Goal: Task Accomplishment & Management: Complete application form

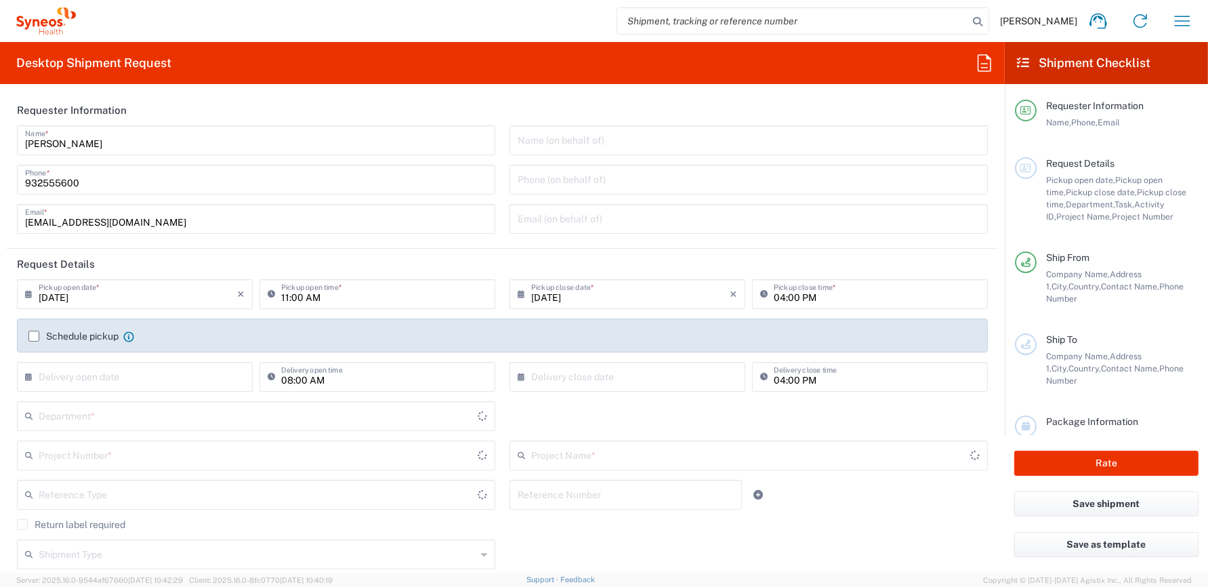
type input "8350"
type input "[GEOGRAPHIC_DATA]"
type input "Syneos Health Clinical [GEOGRAPHIC_DATA]"
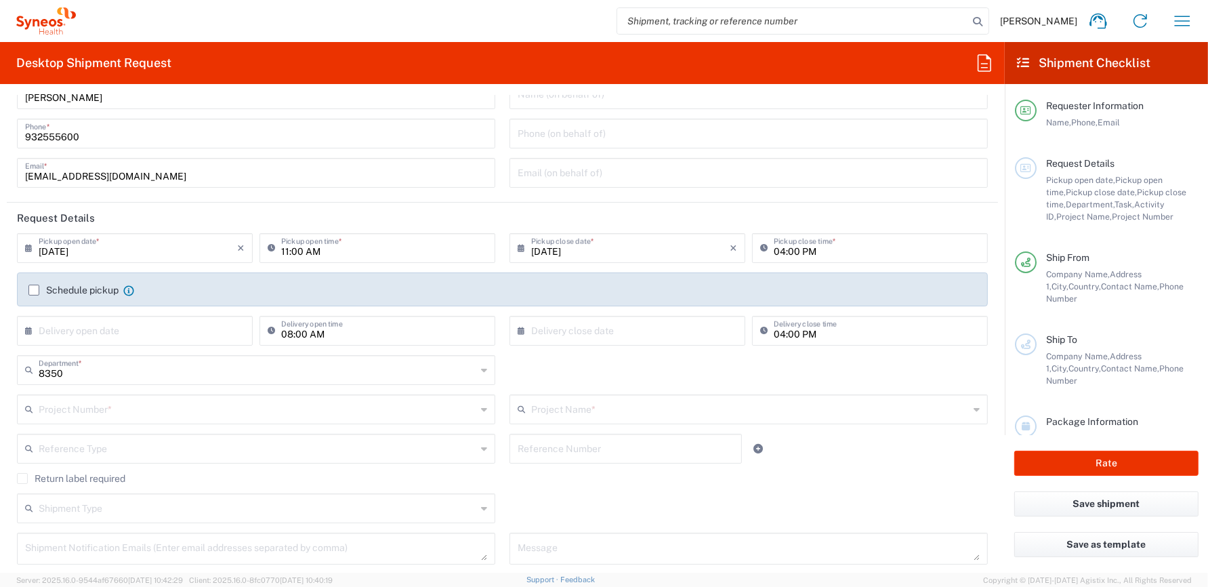
scroll to position [68, 0]
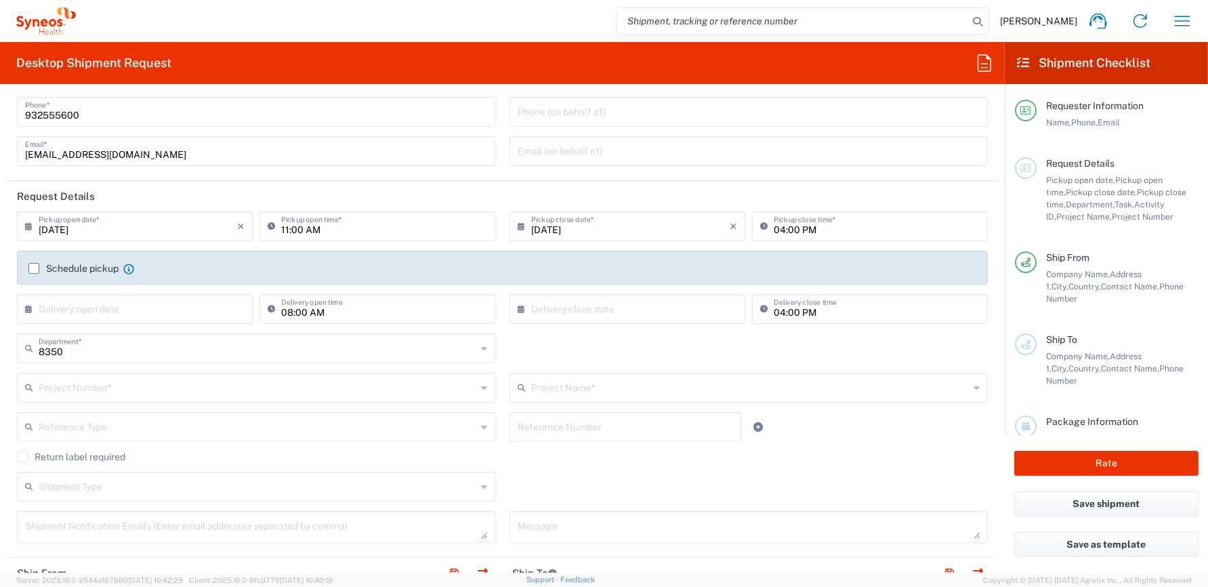
click at [31, 266] on label "Schedule pickup" at bounding box center [73, 268] width 90 height 11
click at [34, 268] on input "Schedule pickup" at bounding box center [34, 268] width 0 height 0
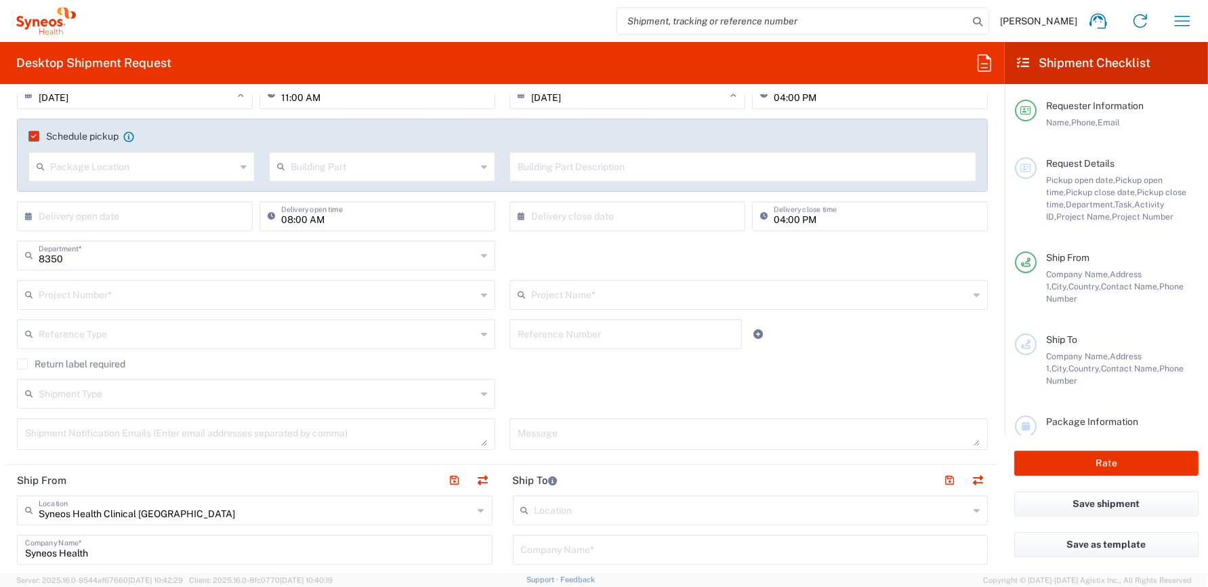
scroll to position [203, 0]
click at [123, 291] on input "text" at bounding box center [258, 291] width 438 height 24
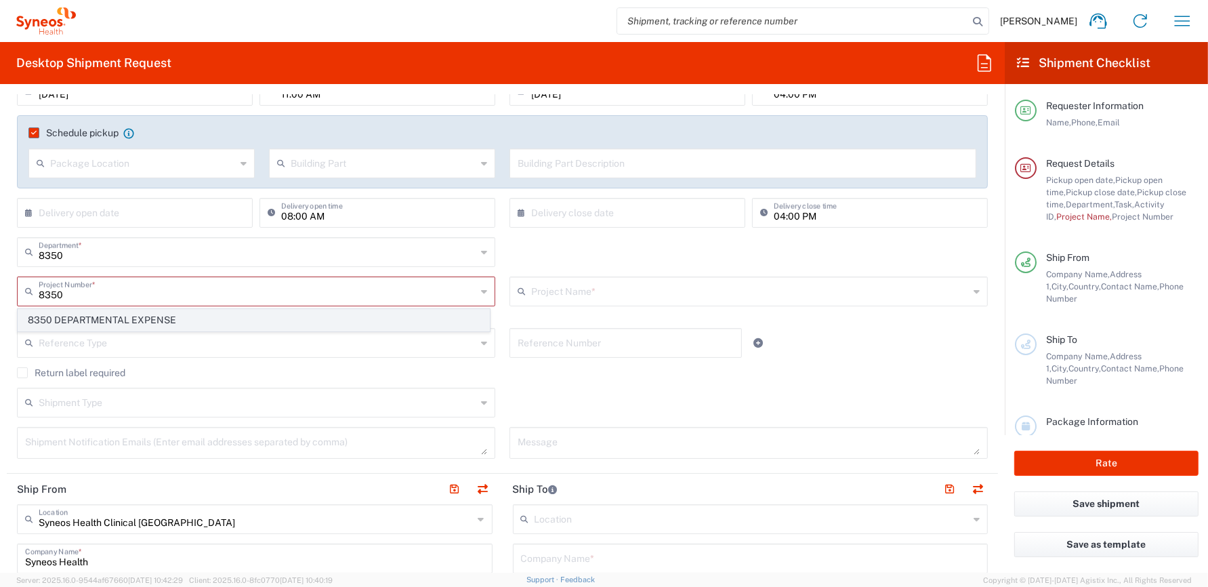
click at [130, 312] on span "8350 DEPARTMENTAL EXPENSE" at bounding box center [253, 320] width 471 height 21
type input "8350 DEPARTMENTAL EXPENSE"
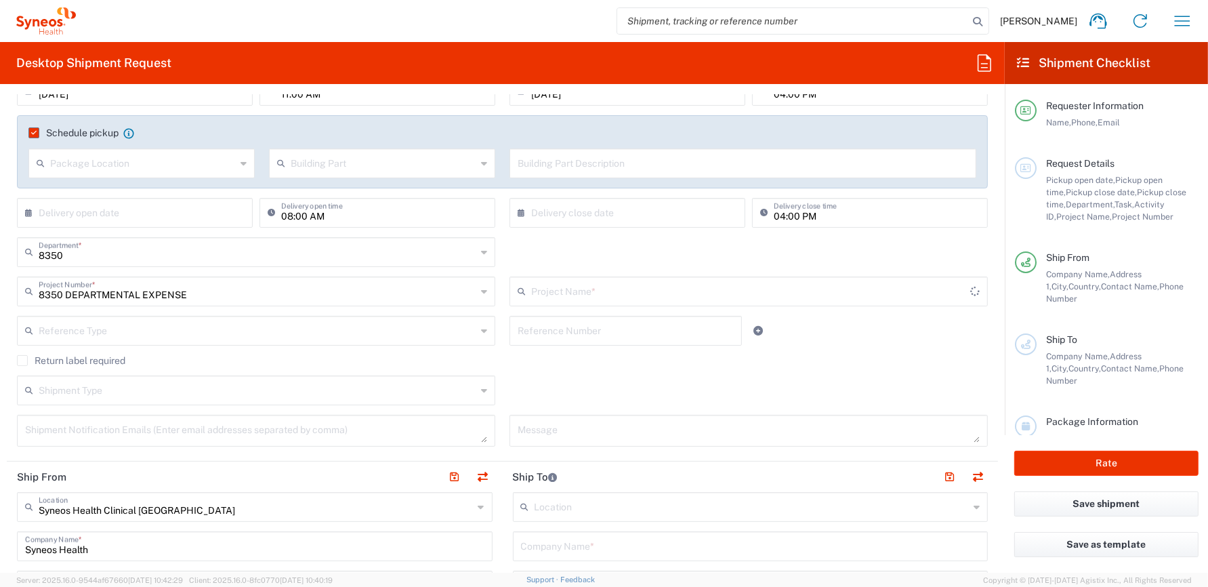
type input "8350 DEPARTMENTAL EXPENSE"
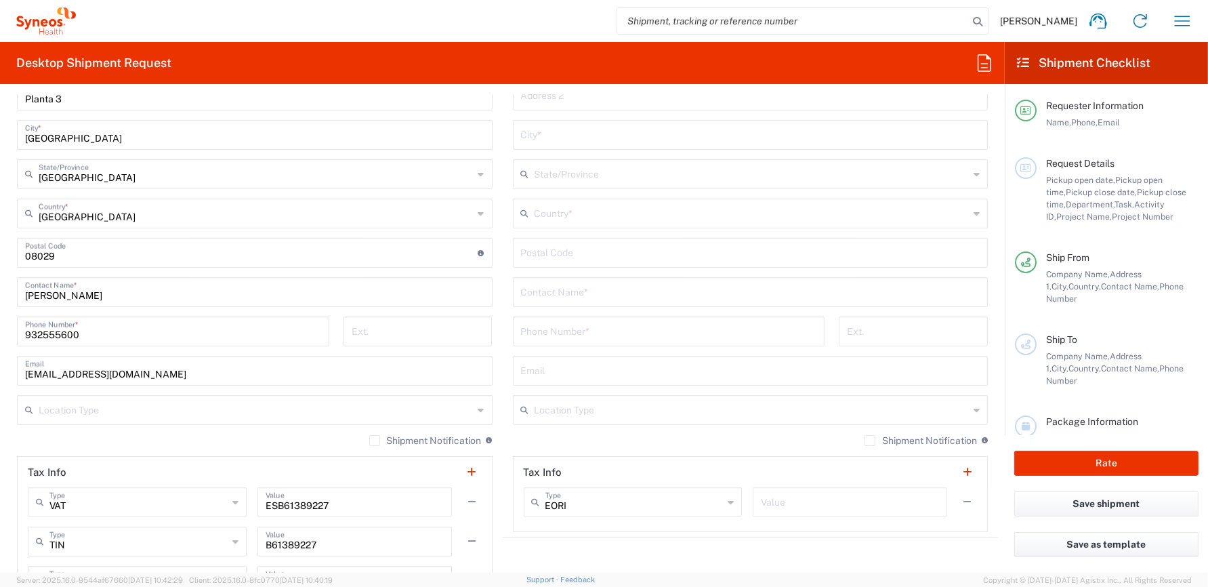
scroll to position [745, 0]
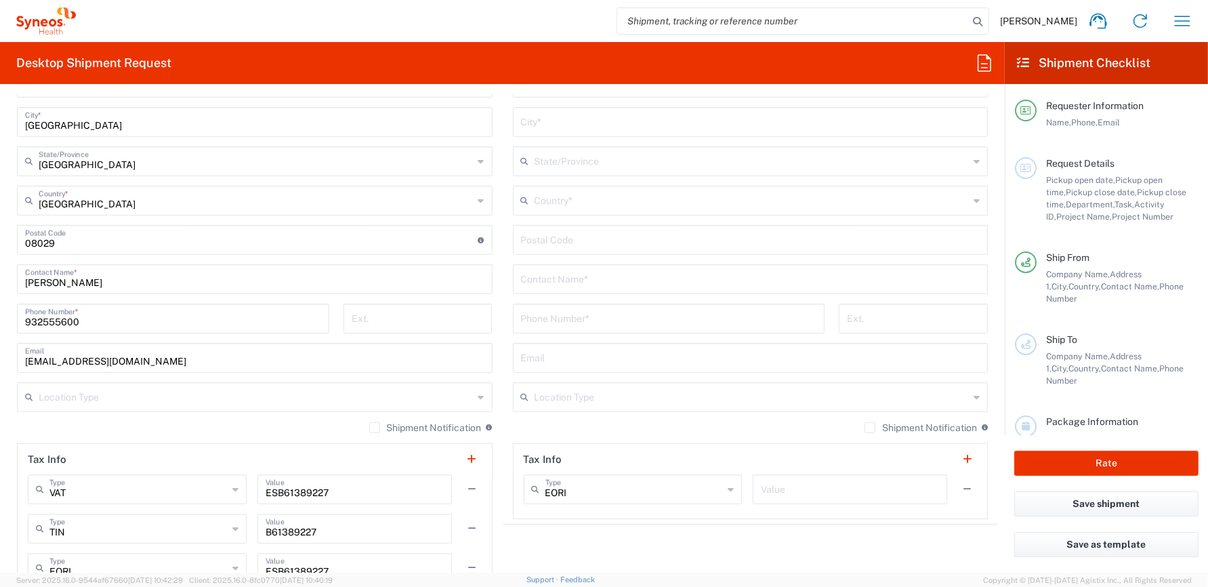
click at [184, 396] on input "text" at bounding box center [256, 396] width 435 height 24
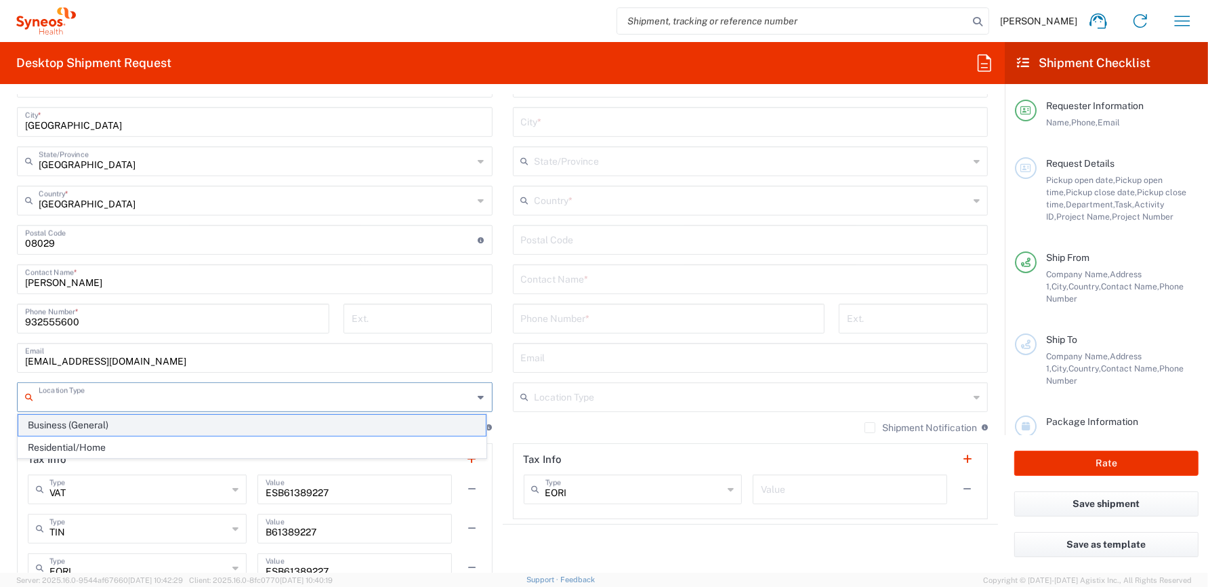
click at [149, 426] on span "Business (General)" at bounding box center [252, 425] width 468 height 21
type input "Business (General)"
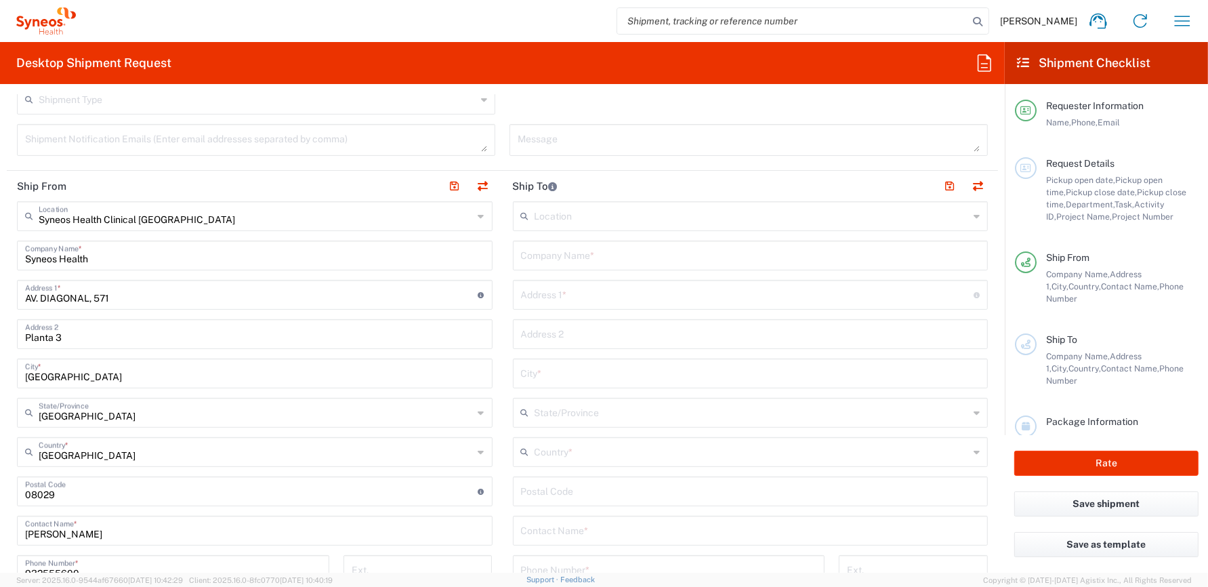
scroll to position [474, 0]
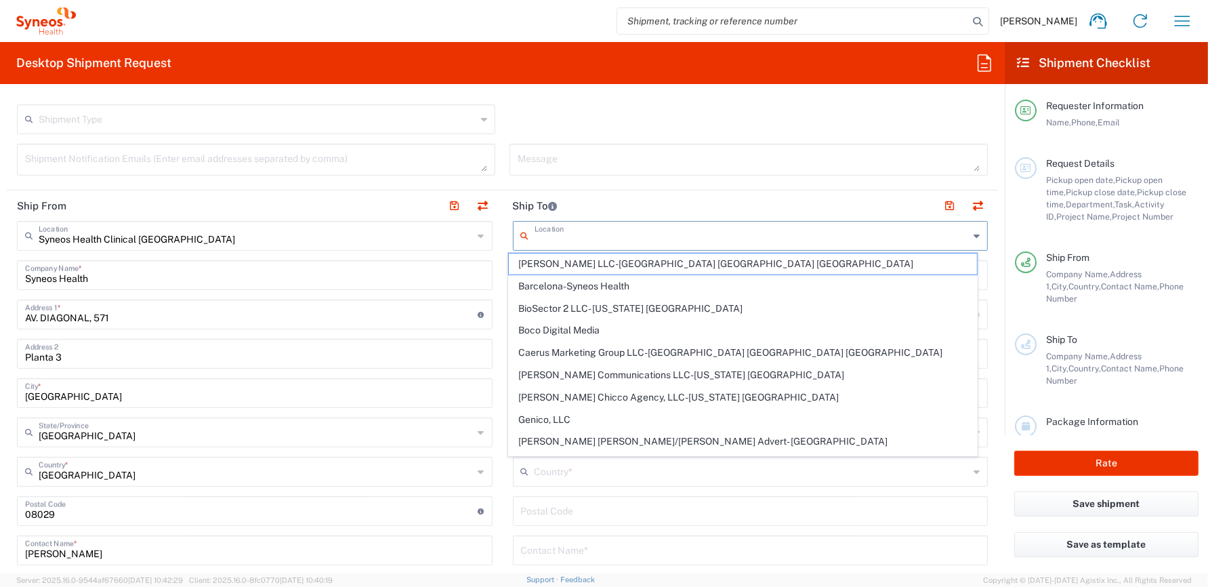
click at [552, 234] on input "text" at bounding box center [752, 235] width 435 height 24
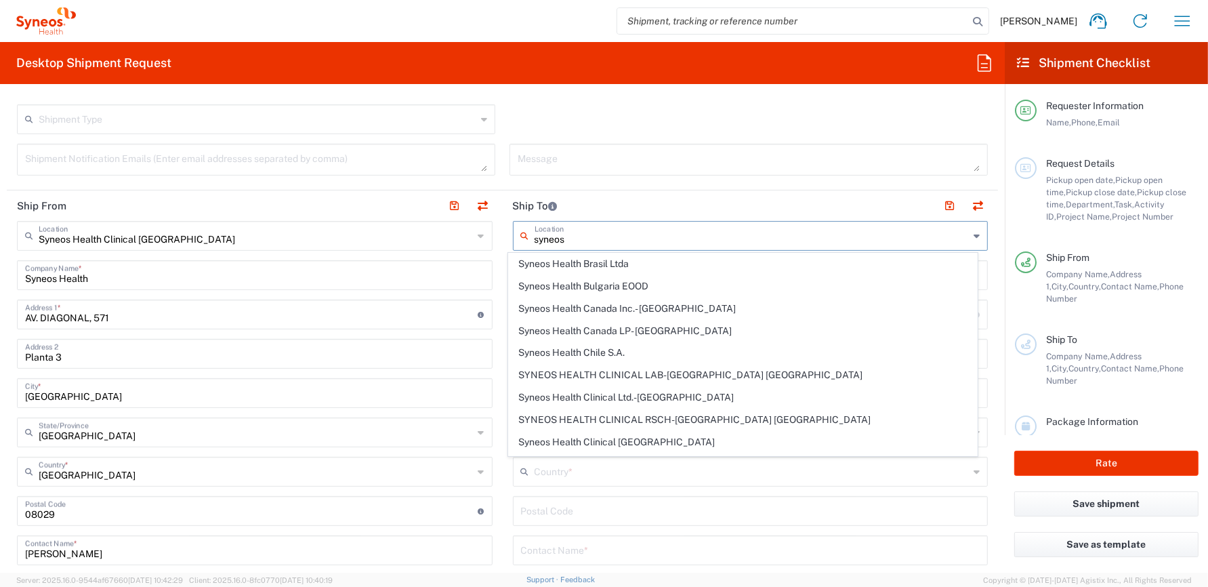
scroll to position [203, 0]
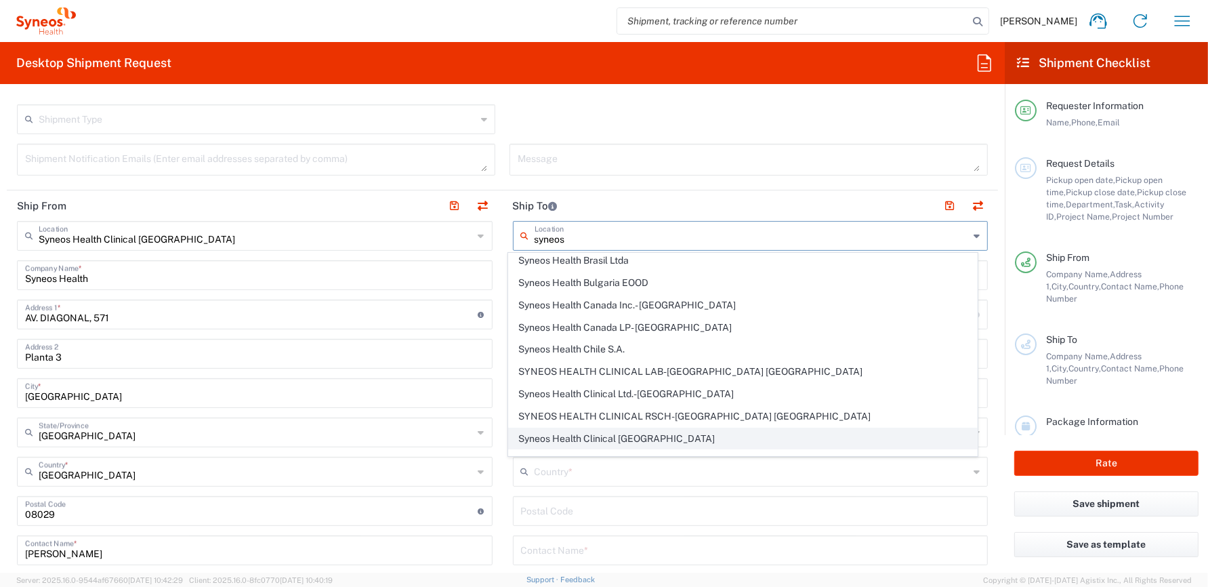
click at [595, 428] on span "Syneos Health Clinical [GEOGRAPHIC_DATA]" at bounding box center [743, 438] width 468 height 21
type input "Syneos Health Clinical [GEOGRAPHIC_DATA]"
type input "[PERSON_NAME][STREET_ADDRESS]"
type input "Planta 3"
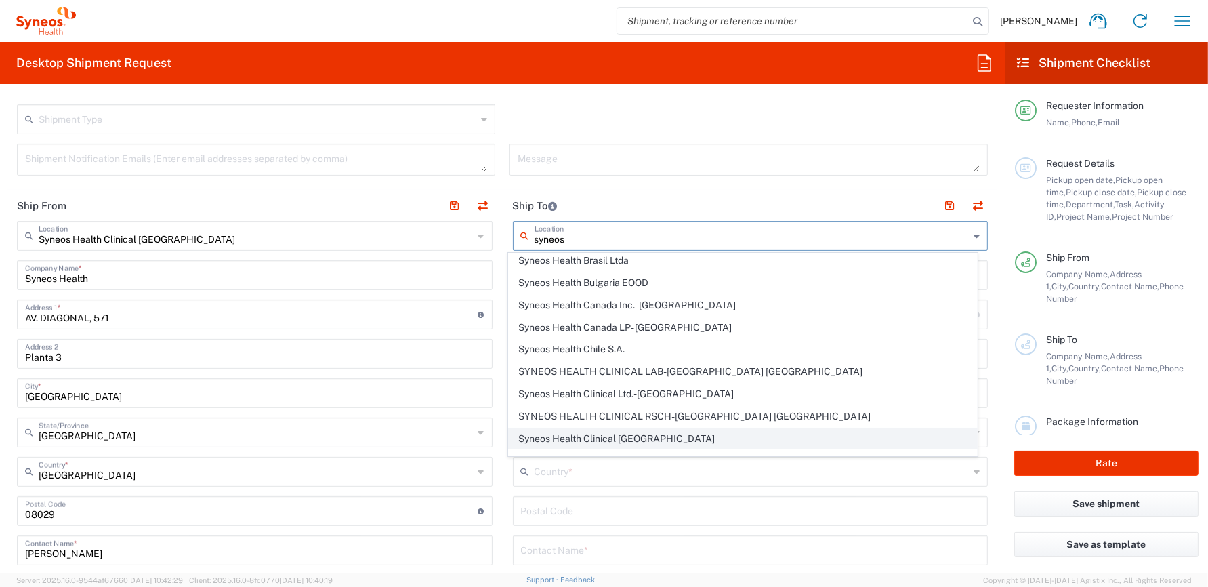
type input "[GEOGRAPHIC_DATA]"
type input "28020"
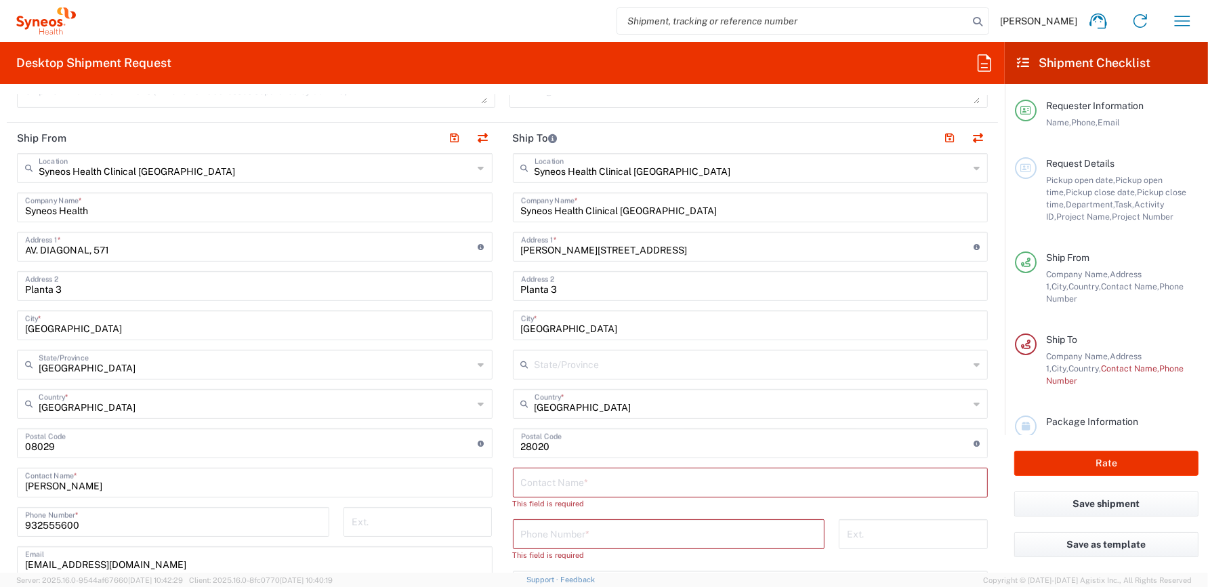
scroll to position [610, 0]
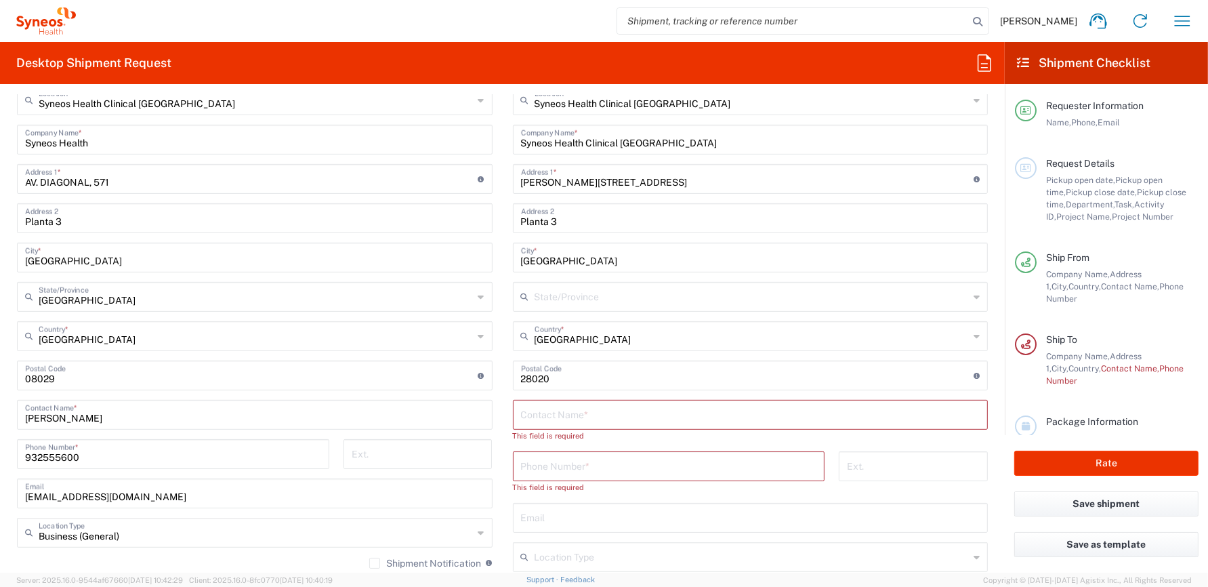
click at [634, 298] on input "text" at bounding box center [752, 296] width 435 height 24
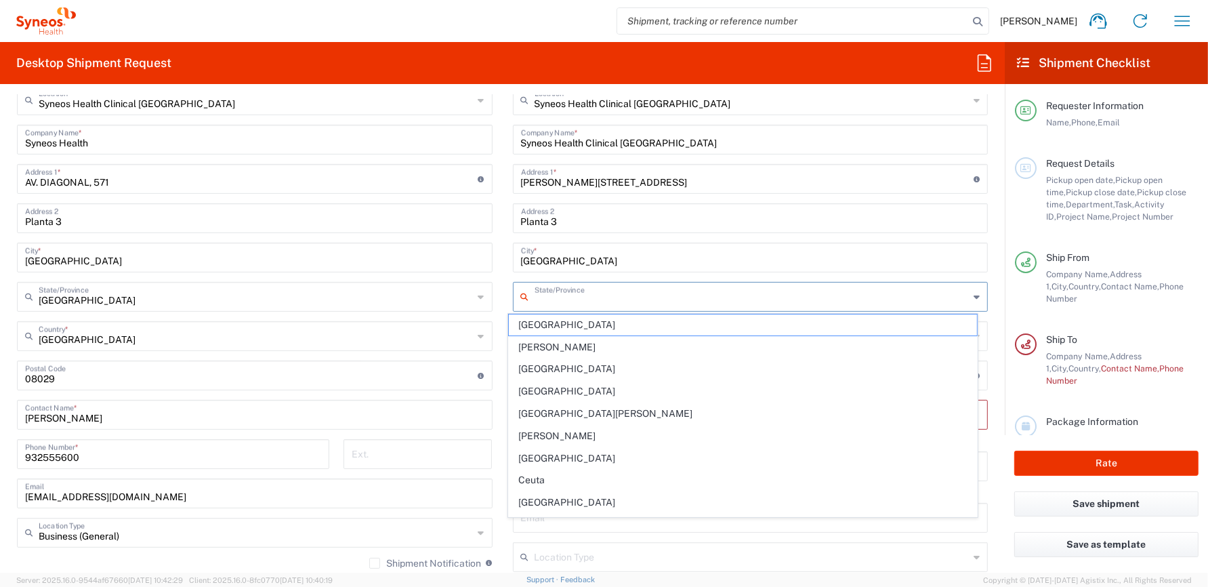
type input "[GEOGRAPHIC_DATA]"
type input "677925000"
type input "[GEOGRAPHIC_DATA]"
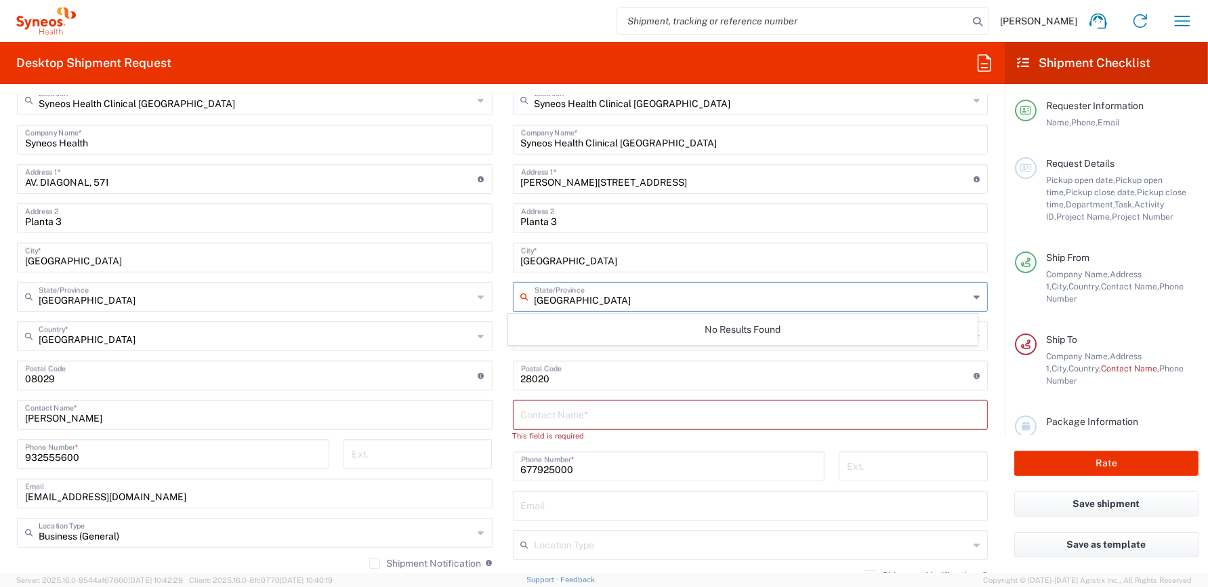
click at [749, 254] on input "[GEOGRAPHIC_DATA]" at bounding box center [750, 257] width 459 height 24
click at [581, 295] on input "text" at bounding box center [752, 296] width 435 height 24
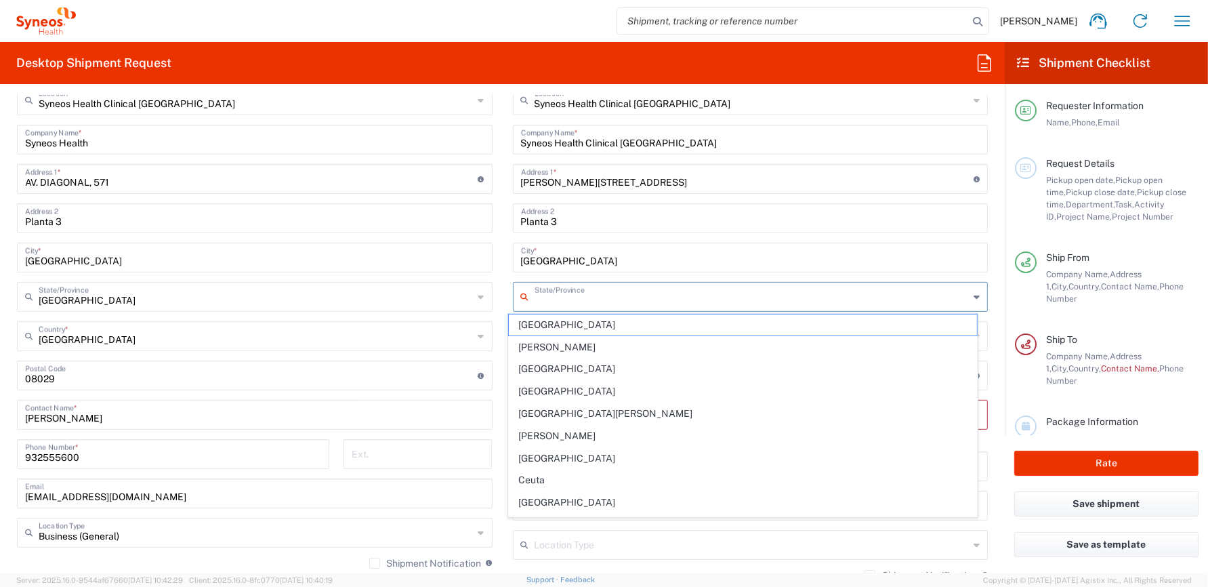
type input "[GEOGRAPHIC_DATA]"
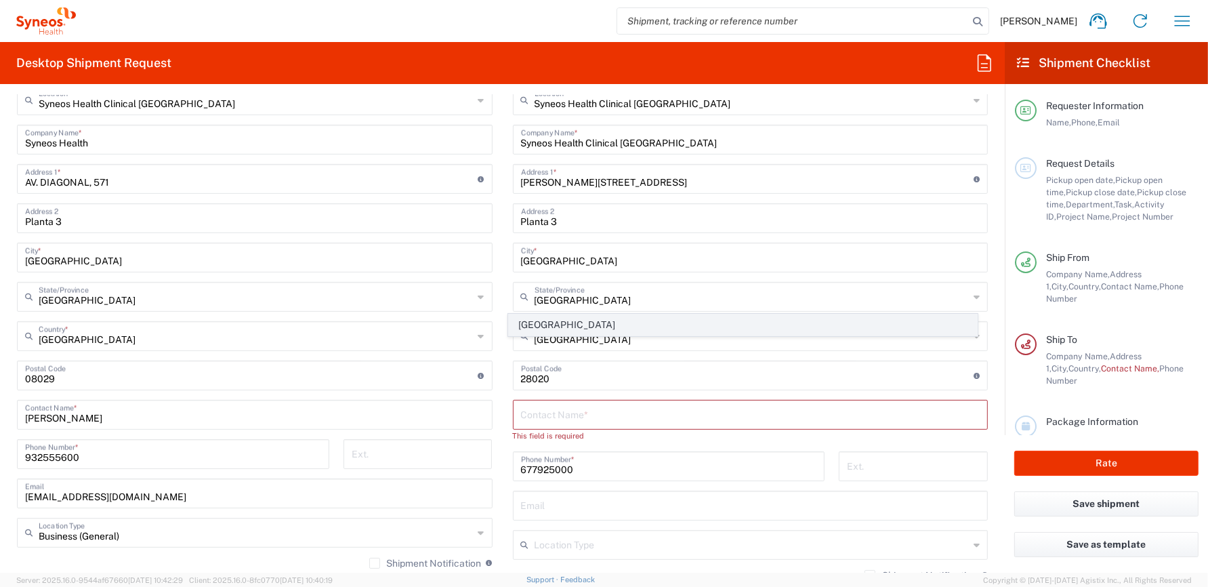
click at [585, 323] on span "[GEOGRAPHIC_DATA]" at bounding box center [743, 324] width 468 height 21
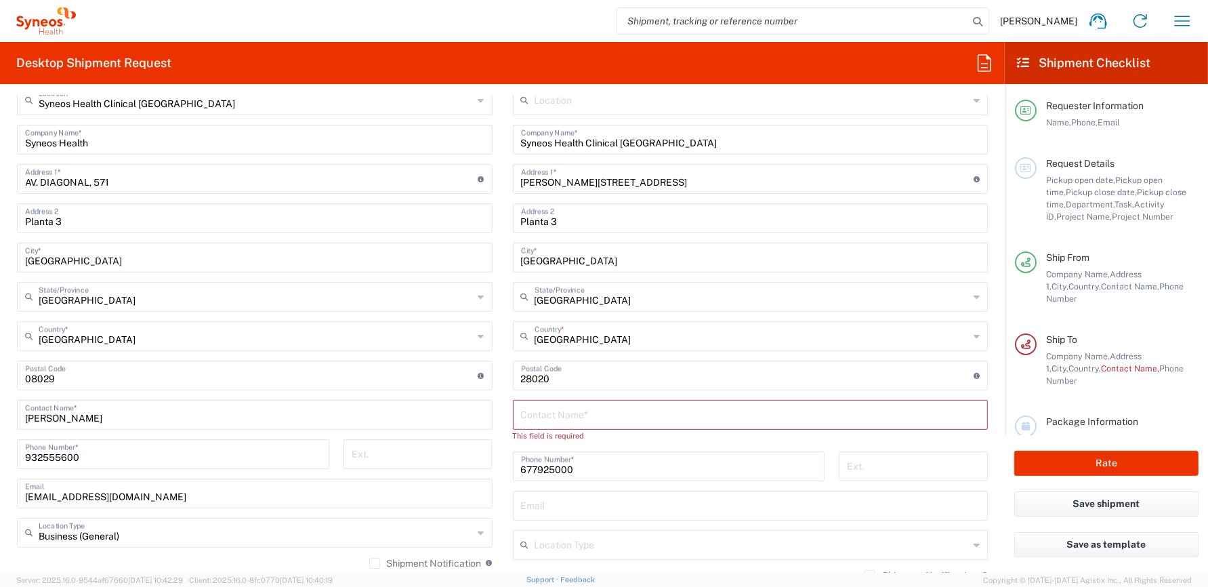
click at [596, 409] on input "text" at bounding box center [750, 414] width 459 height 24
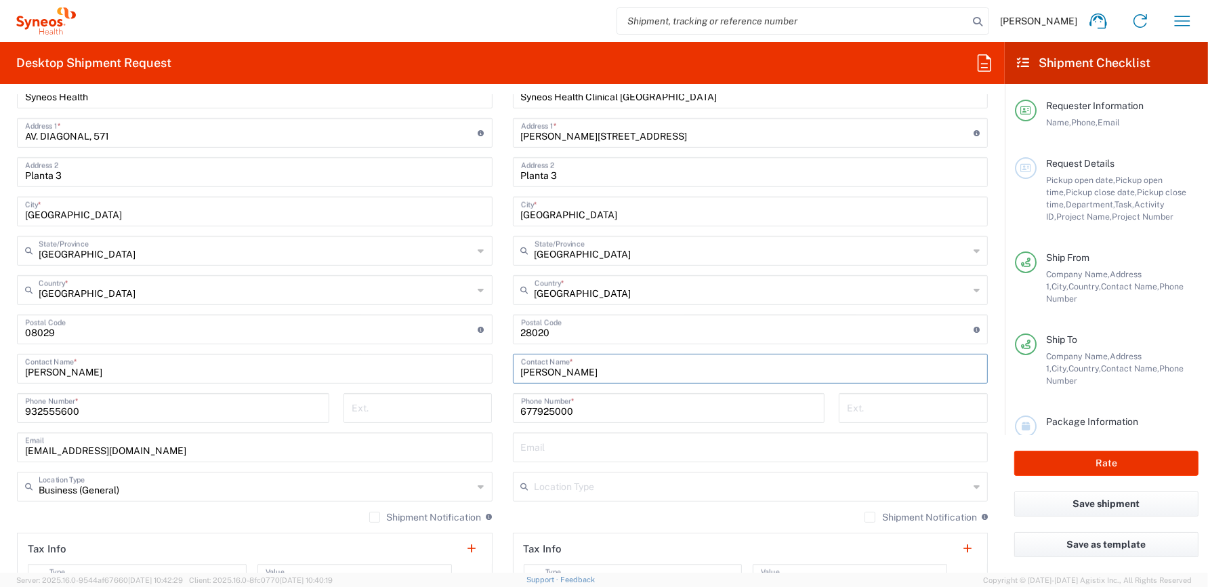
scroll to position [678, 0]
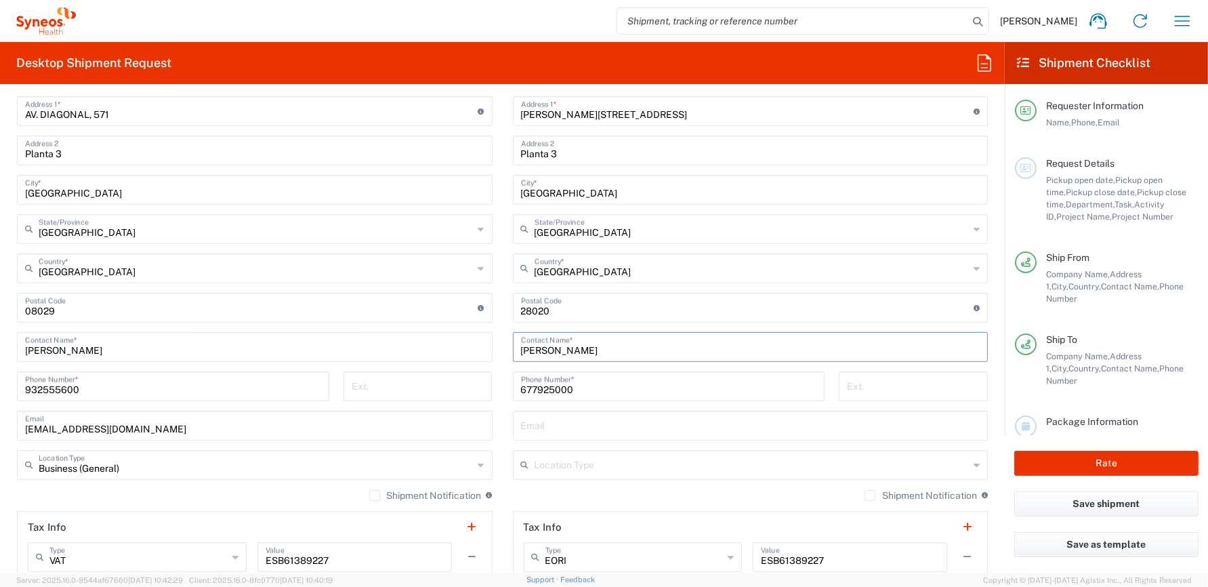
type input "[PERSON_NAME]"
click at [553, 388] on input "677925000" at bounding box center [669, 385] width 296 height 24
click at [823, 496] on div "Shipment Notification If checked, a shipment notification email will be sent to…" at bounding box center [751, 501] width 476 height 22
click at [546, 428] on input "text" at bounding box center [750, 425] width 459 height 24
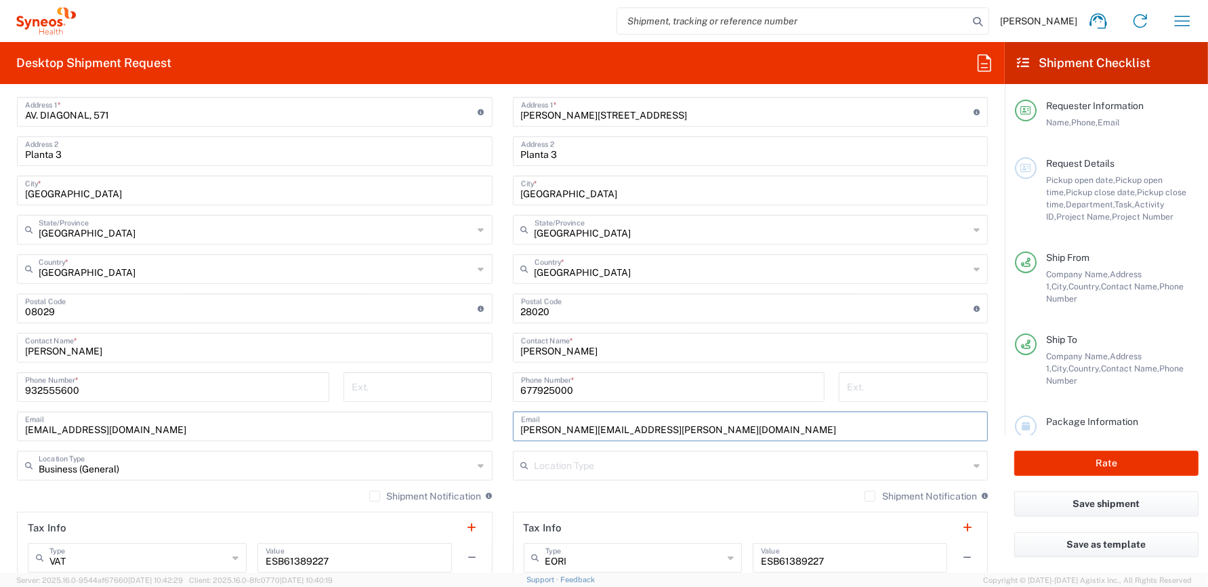
type input "[EMAIL_ADDRESS][DOMAIN_NAME]"
type input "216279 [PERSON_NAME]"
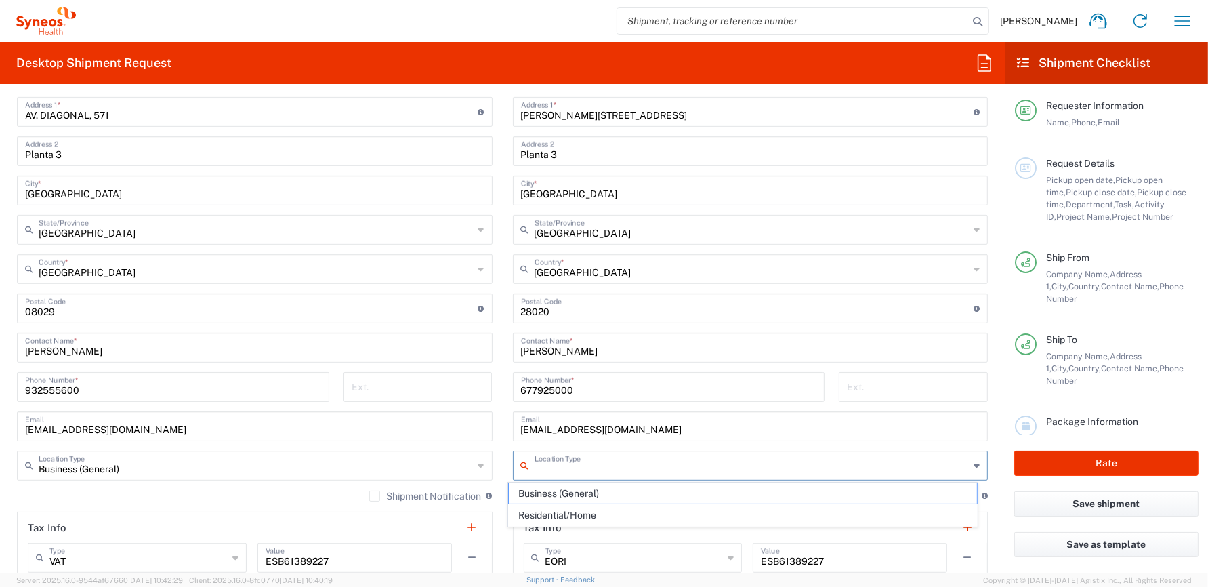
click at [604, 468] on input "text" at bounding box center [752, 465] width 435 height 24
click at [594, 517] on span "Residential/Home" at bounding box center [743, 515] width 468 height 21
click at [590, 464] on input "Residential/Home" at bounding box center [752, 465] width 435 height 24
click at [590, 512] on span "Business (General)" at bounding box center [743, 515] width 468 height 21
type input "Business (General)"
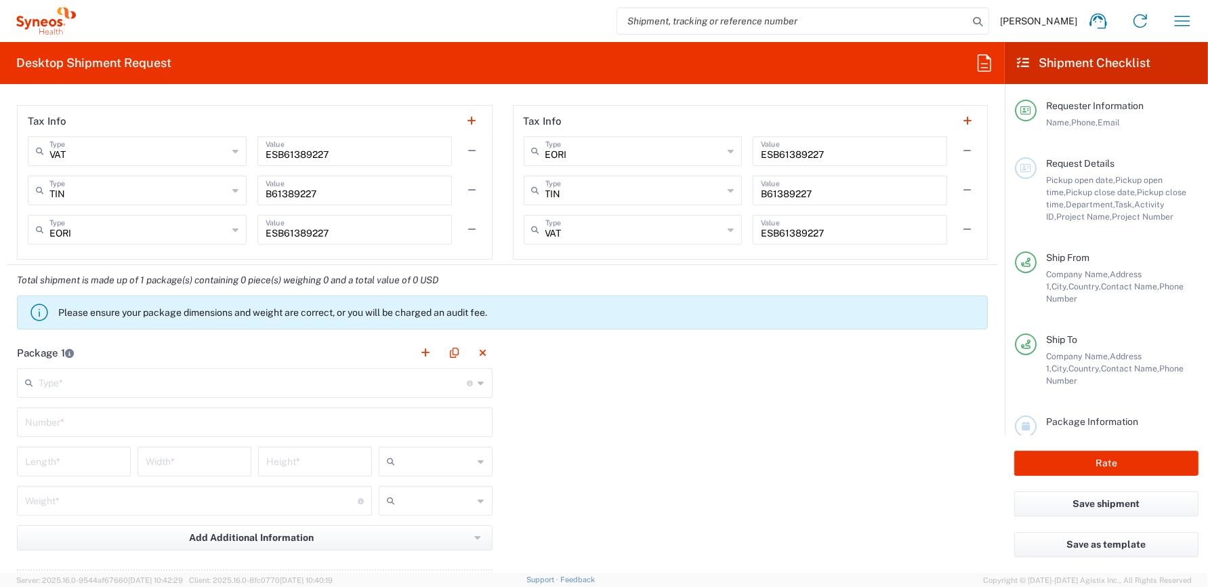
scroll to position [1151, 0]
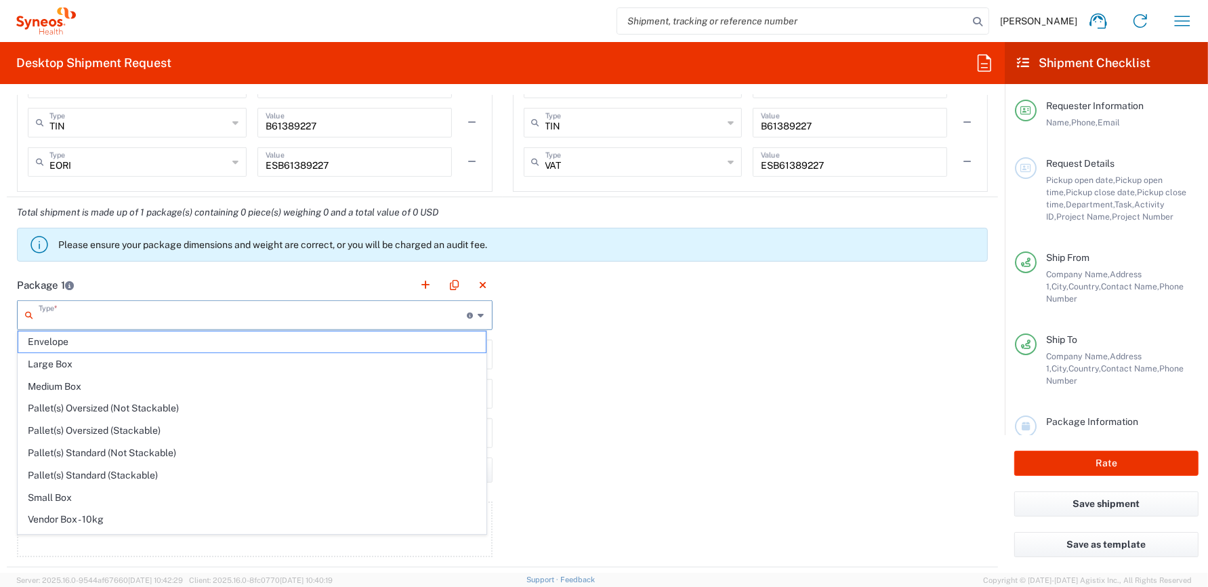
click at [306, 309] on input "text" at bounding box center [253, 314] width 429 height 24
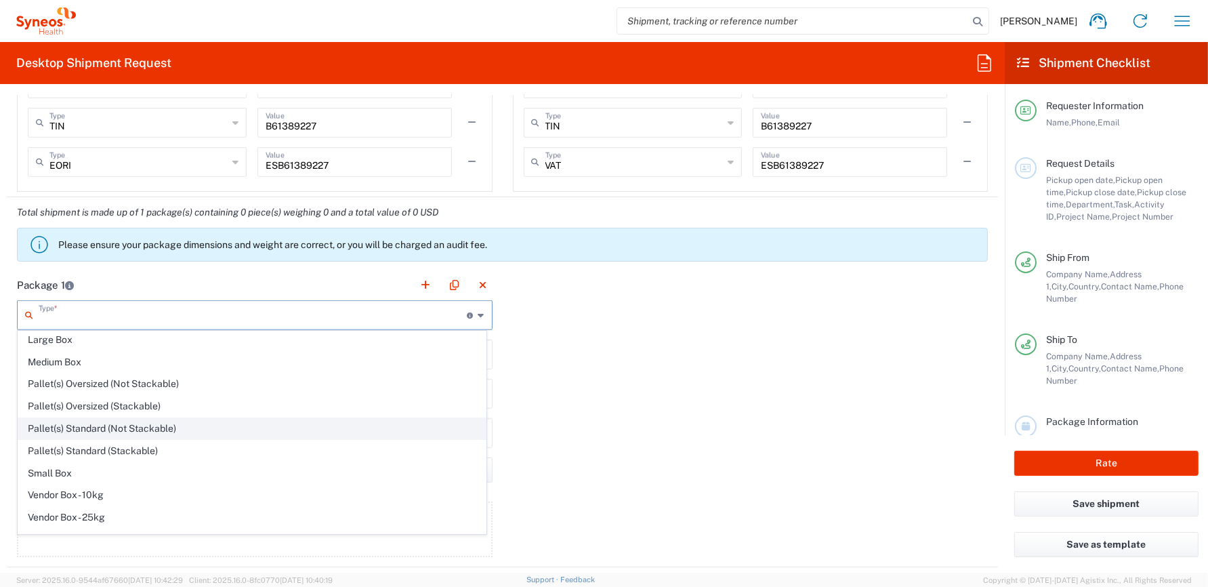
scroll to position [37, 0]
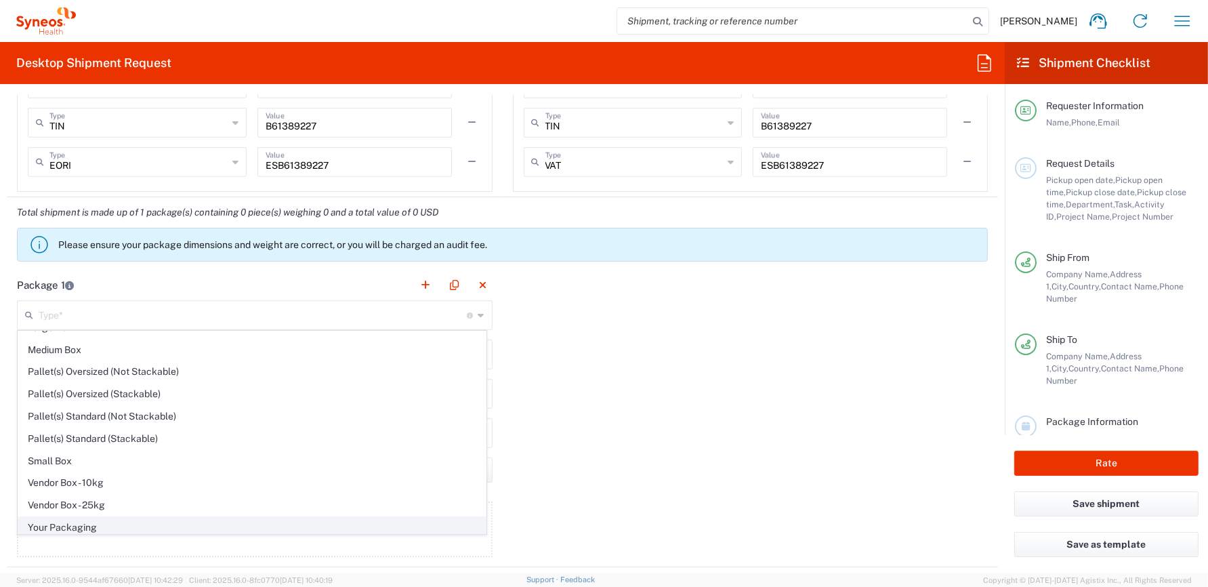
click at [96, 522] on span "Your Packaging" at bounding box center [252, 527] width 468 height 21
type input "Your Packaging"
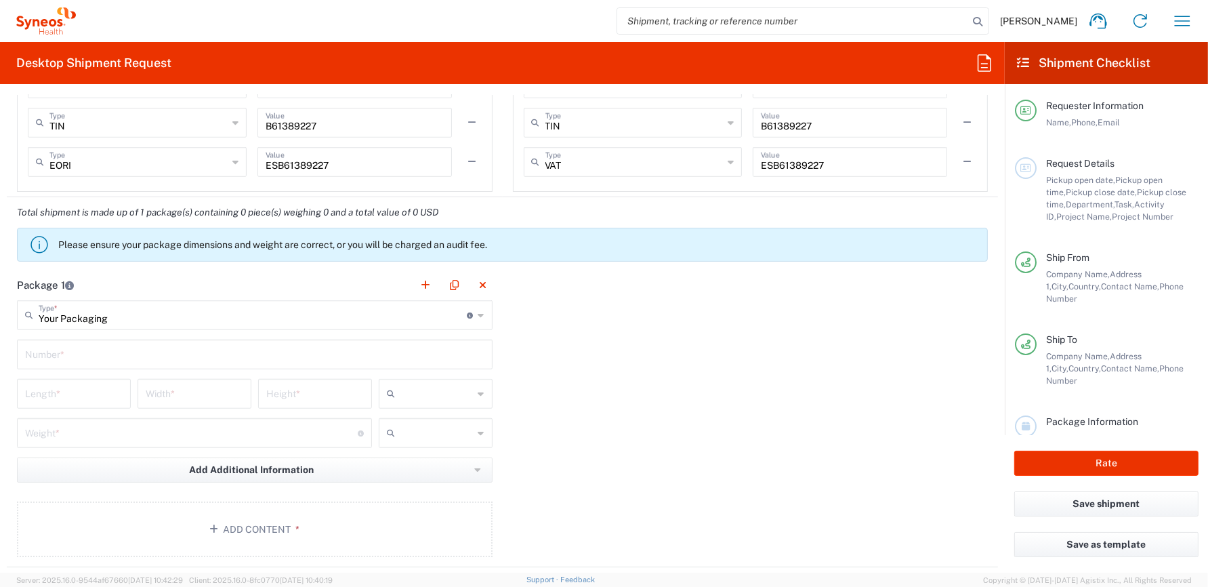
click at [220, 354] on input "text" at bounding box center [254, 354] width 459 height 24
type input "1"
type input "45"
type input "29"
type input "7"
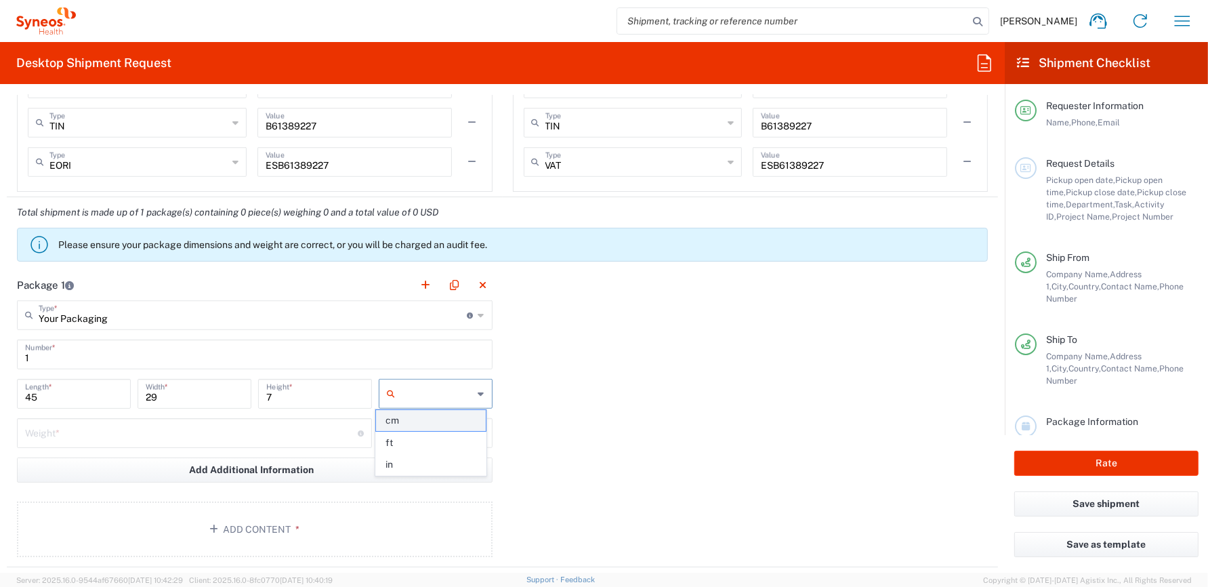
click at [407, 419] on span "cm" at bounding box center [431, 420] width 110 height 21
type input "cm"
click at [618, 410] on div "Package 1 Your Packaging Type * Material used to package goods Envelope Large B…" at bounding box center [502, 418] width 991 height 297
click at [312, 436] on input "number" at bounding box center [191, 432] width 333 height 24
type input "3"
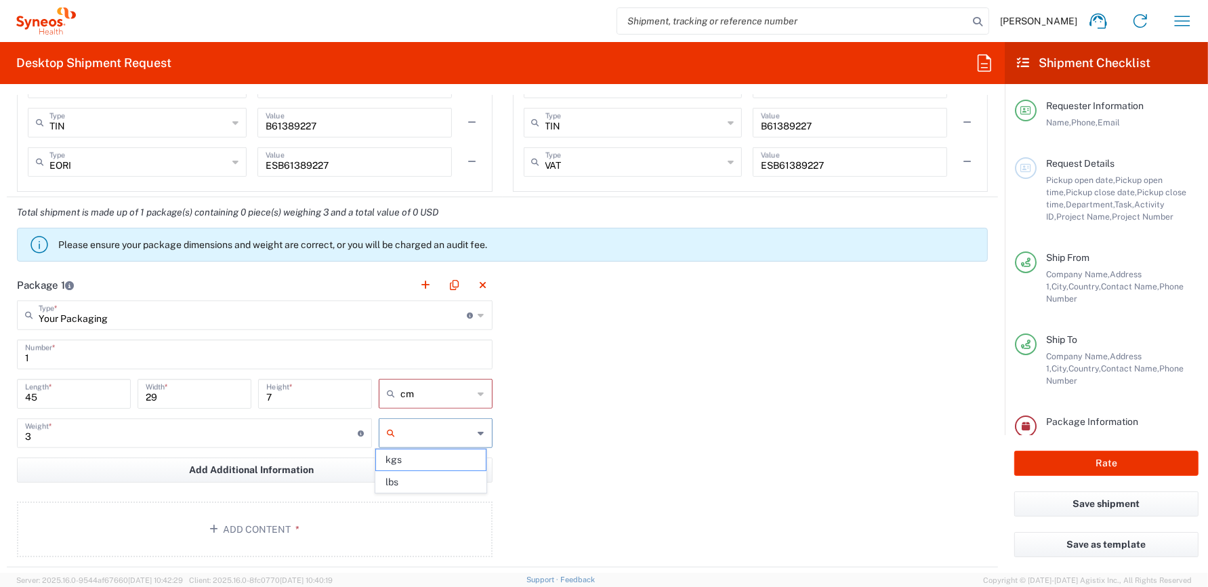
click at [443, 424] on input "text" at bounding box center [436, 433] width 73 height 22
click at [428, 464] on span "kgs" at bounding box center [431, 459] width 110 height 21
type input "kgs"
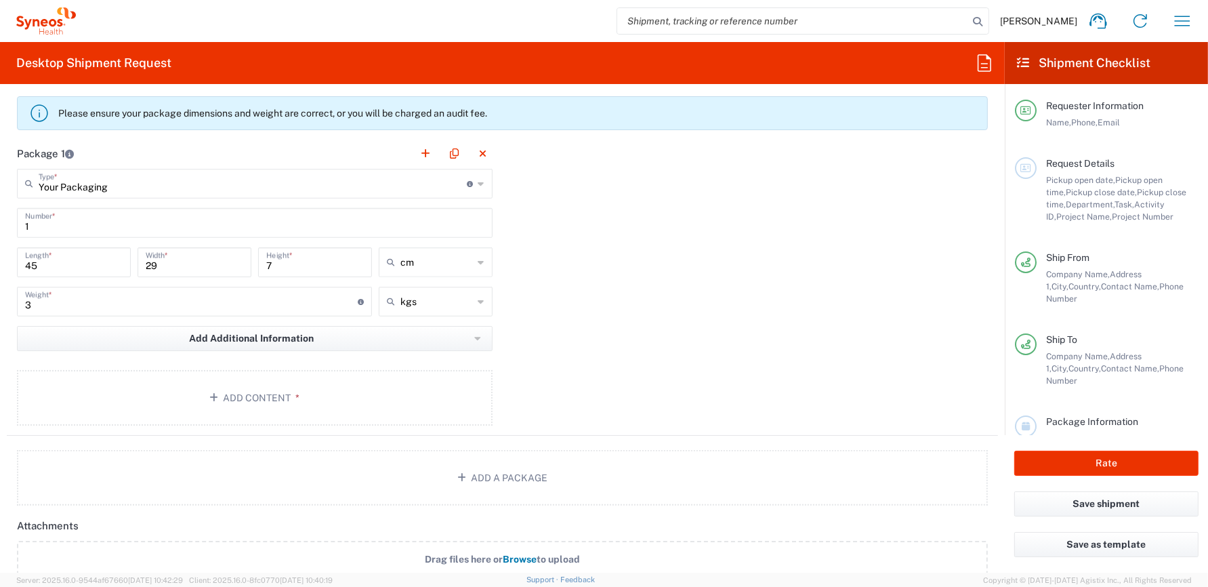
scroll to position [1287, 0]
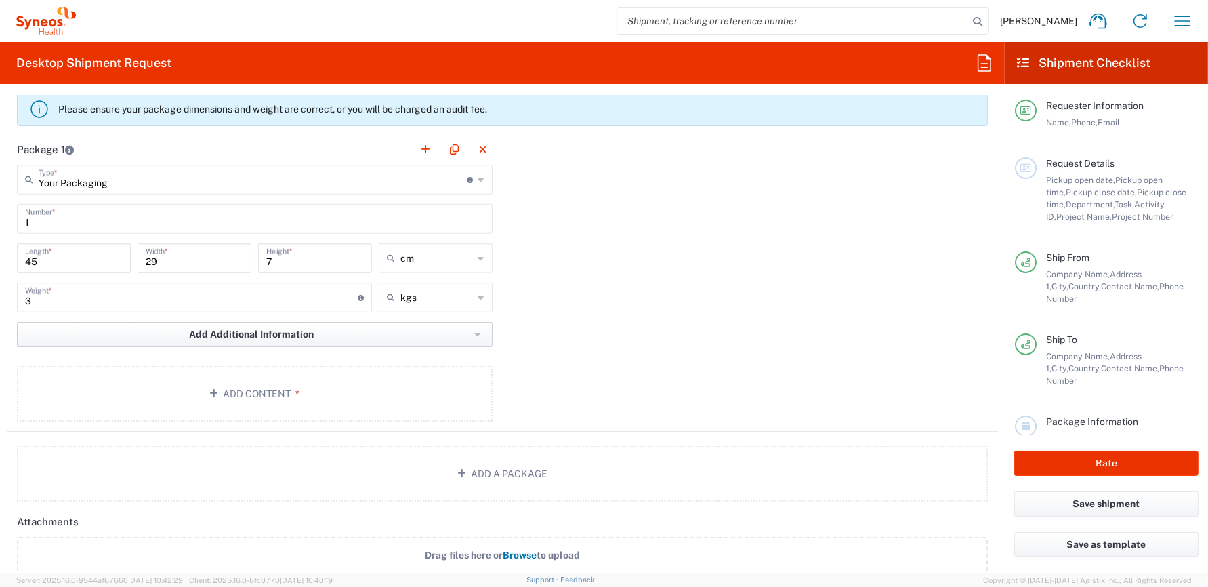
click at [474, 333] on icon "button" at bounding box center [477, 334] width 6 height 3
click at [478, 332] on button "Add Additional Information" at bounding box center [255, 334] width 476 height 25
click at [537, 334] on div "Package 1 Your Packaging Type * Material used to package goods Envelope Large B…" at bounding box center [502, 282] width 991 height 297
click at [503, 471] on button "Add a Package" at bounding box center [502, 474] width 971 height 56
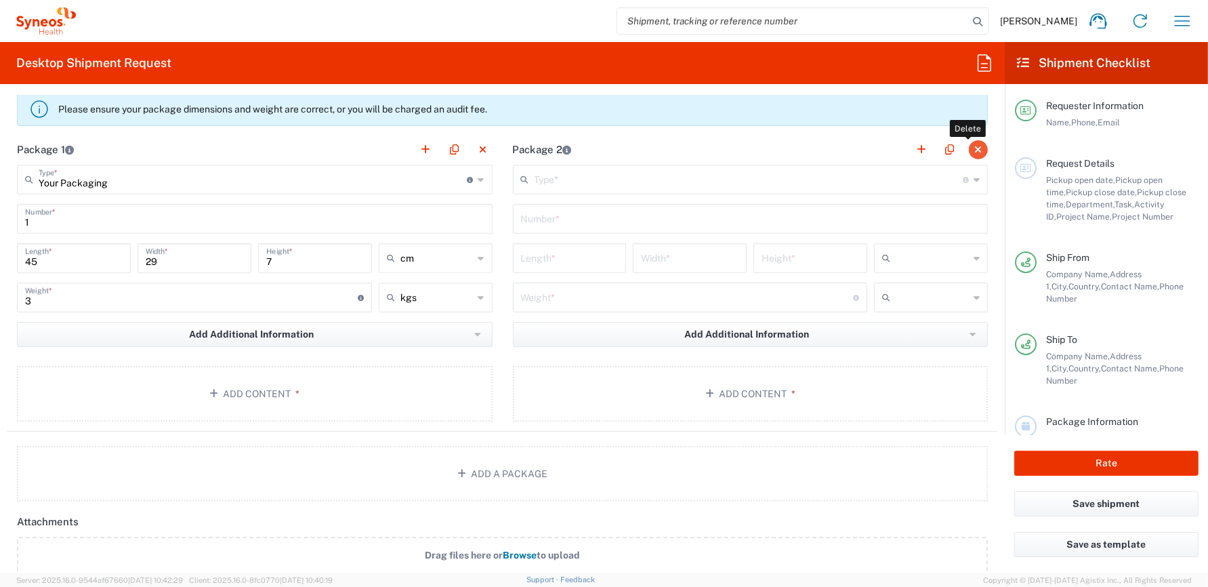
click at [969, 147] on button "button" at bounding box center [978, 149] width 19 height 19
click at [279, 387] on button "Add Content *" at bounding box center [255, 394] width 476 height 56
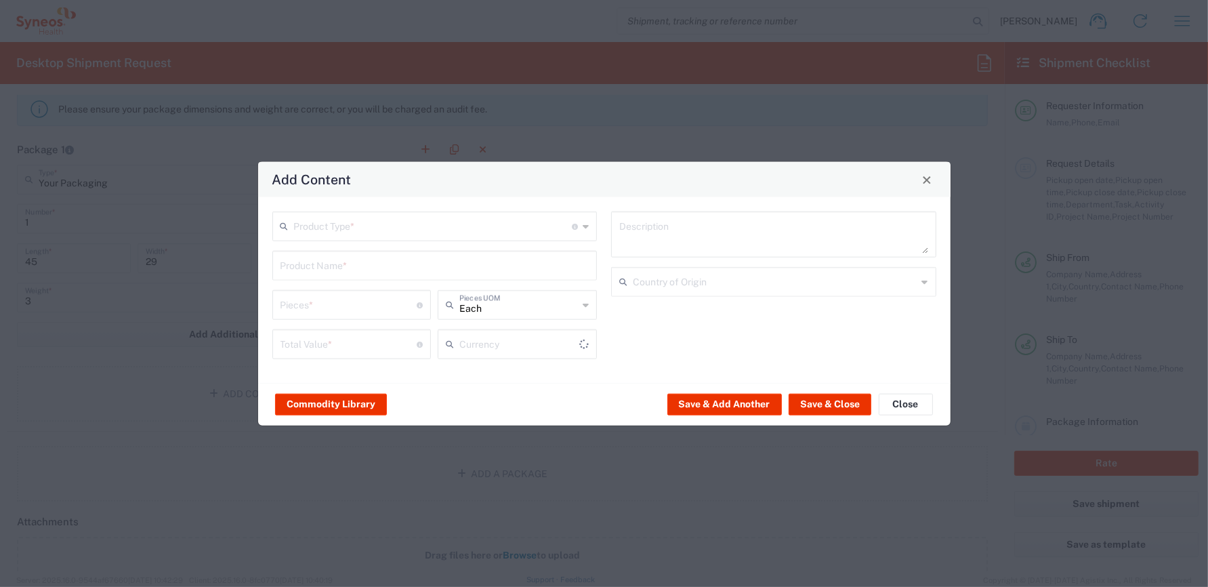
type input "US Dollar"
click at [404, 232] on input "text" at bounding box center [433, 225] width 279 height 24
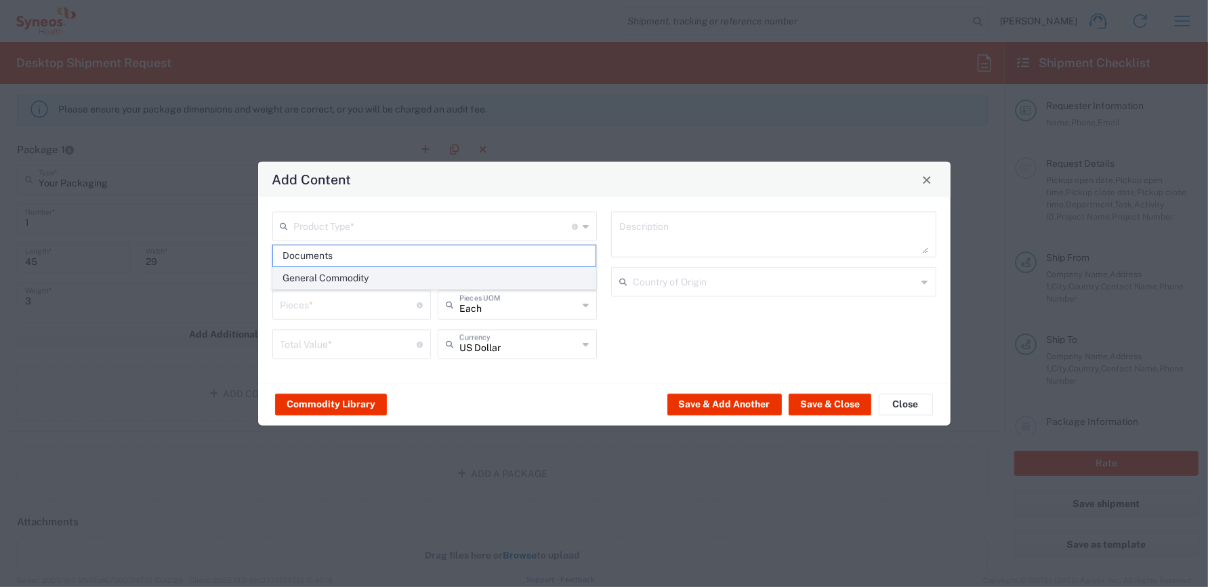
click at [354, 276] on span "General Commodity" at bounding box center [434, 278] width 323 height 21
type input "General Commodity"
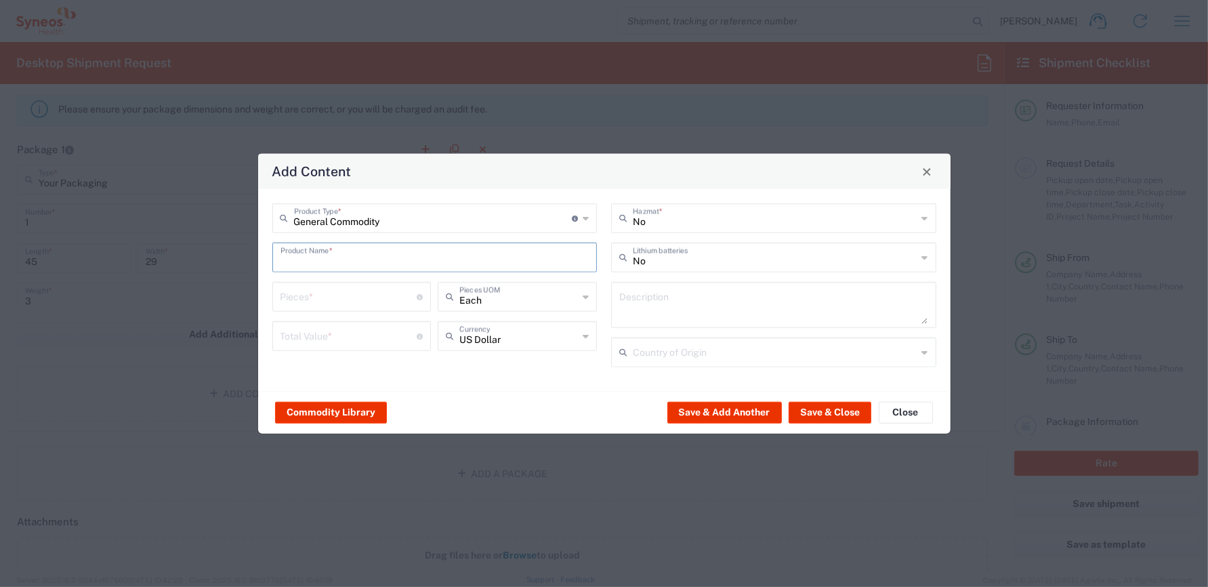
click at [358, 255] on input "text" at bounding box center [435, 257] width 309 height 24
type input "l"
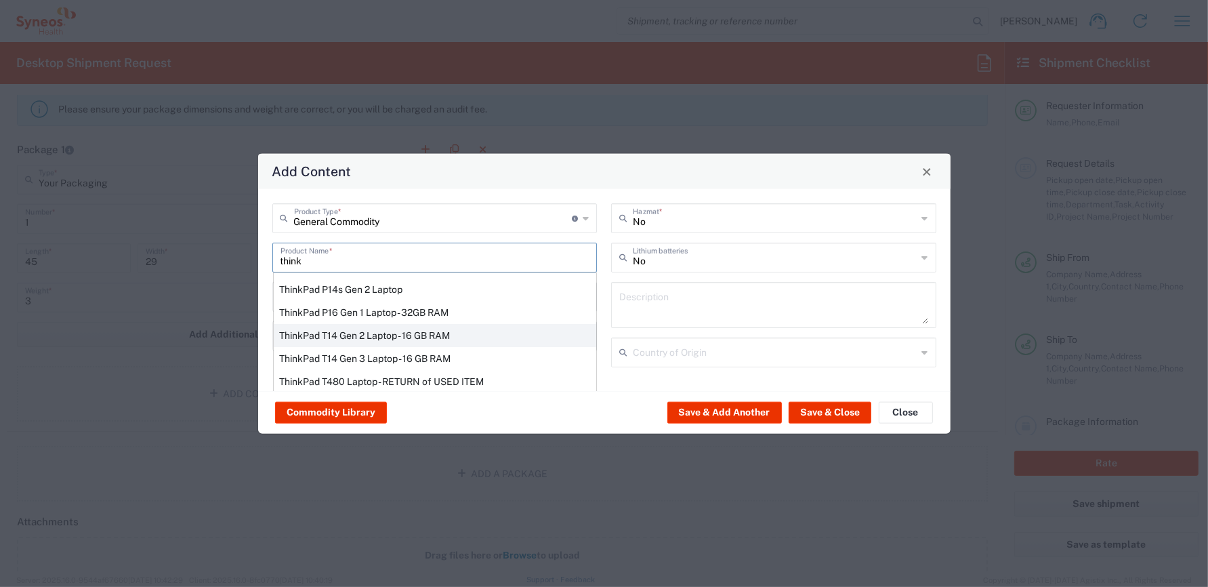
click at [422, 334] on div "ThinkPad T14 Gen 2 Laptop - 16 GB RAM" at bounding box center [435, 335] width 323 height 23
type input "ThinkPad T14 Gen 2 Laptop - 16 GB RAM"
type input "1"
type textarea "Intel Core i7-1156G7 vProÂ® Processor - 14"- 16 GB RAM - 512 GB SSD"
type input "[GEOGRAPHIC_DATA]"
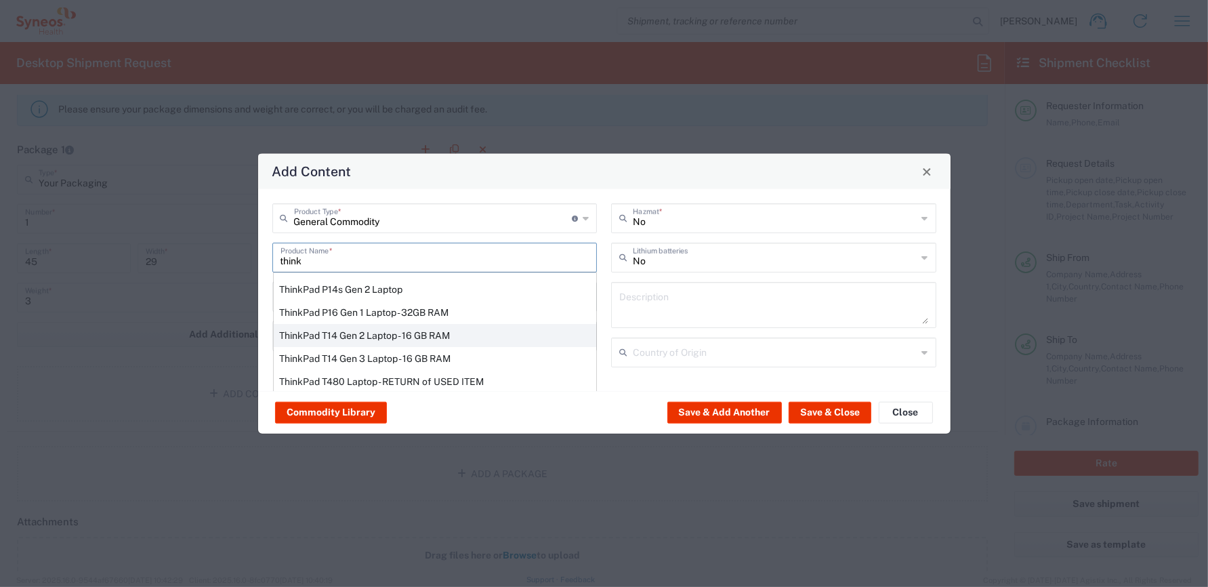
type input "Yes"
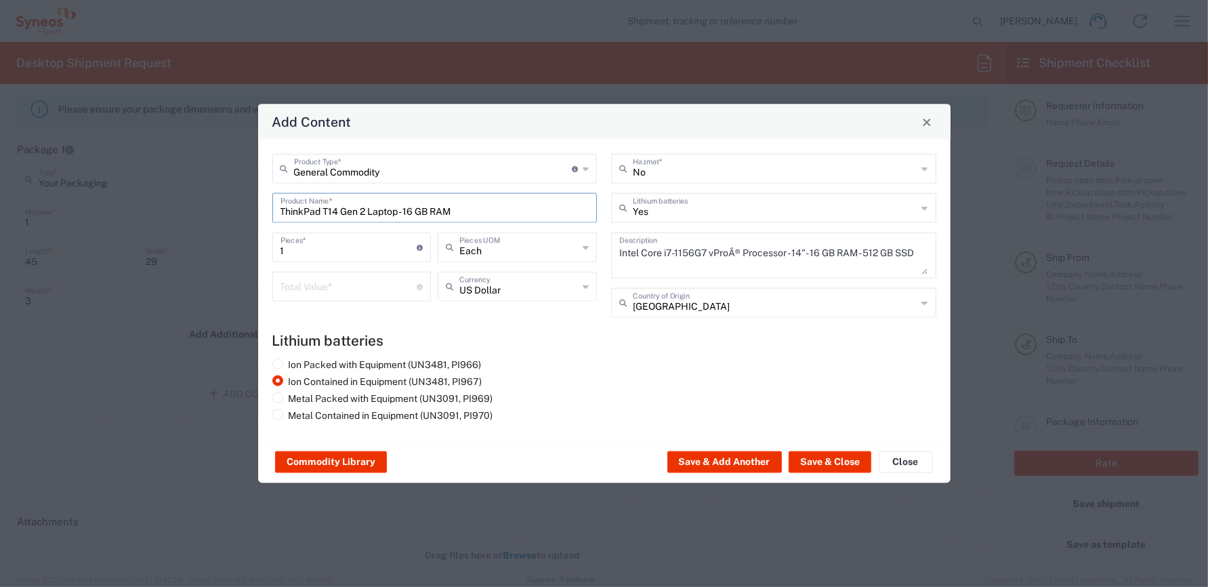
click at [383, 291] on input "number" at bounding box center [349, 286] width 137 height 24
type input "1000"
click at [531, 291] on input "text" at bounding box center [518, 286] width 119 height 24
click at [504, 312] on span "Euro" at bounding box center [517, 316] width 157 height 21
type input "Euro"
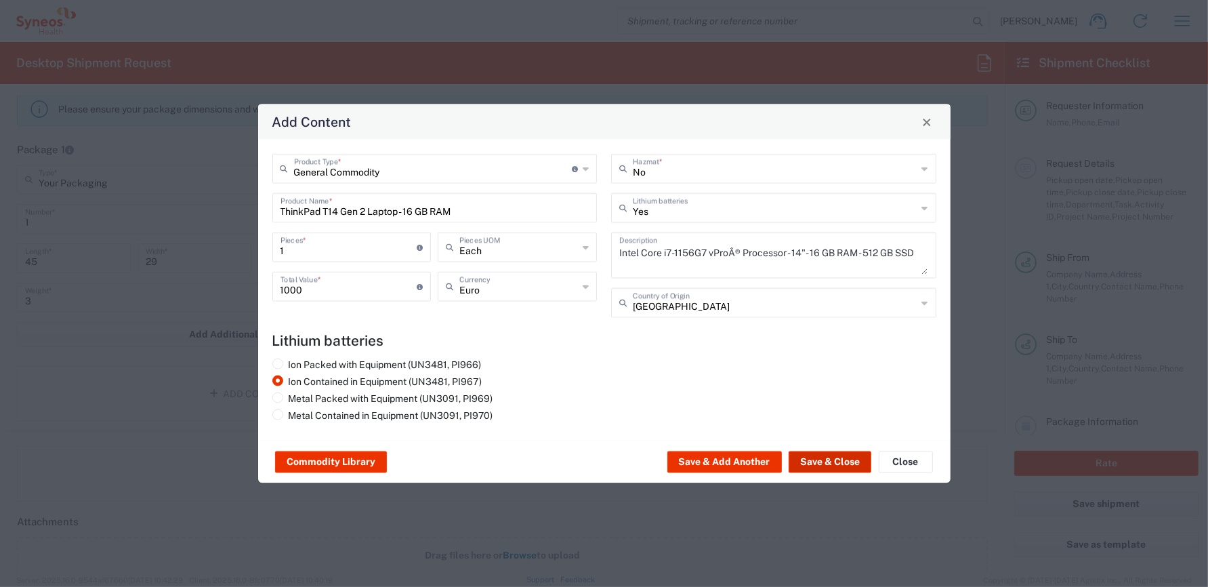
click at [832, 459] on button "Save & Close" at bounding box center [830, 462] width 83 height 22
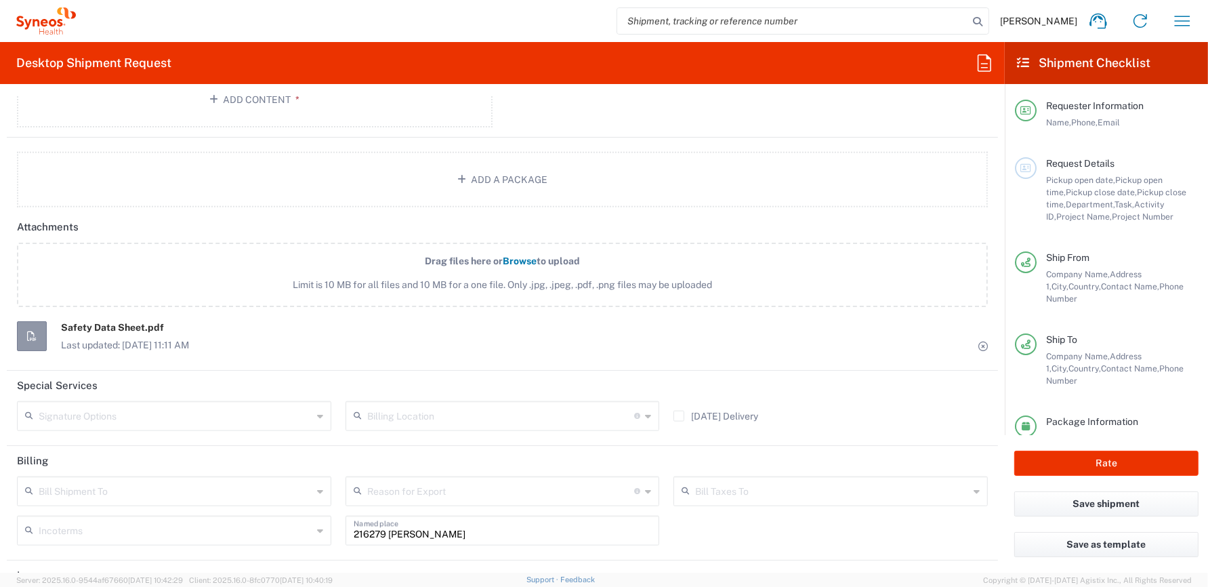
scroll to position [1729, 0]
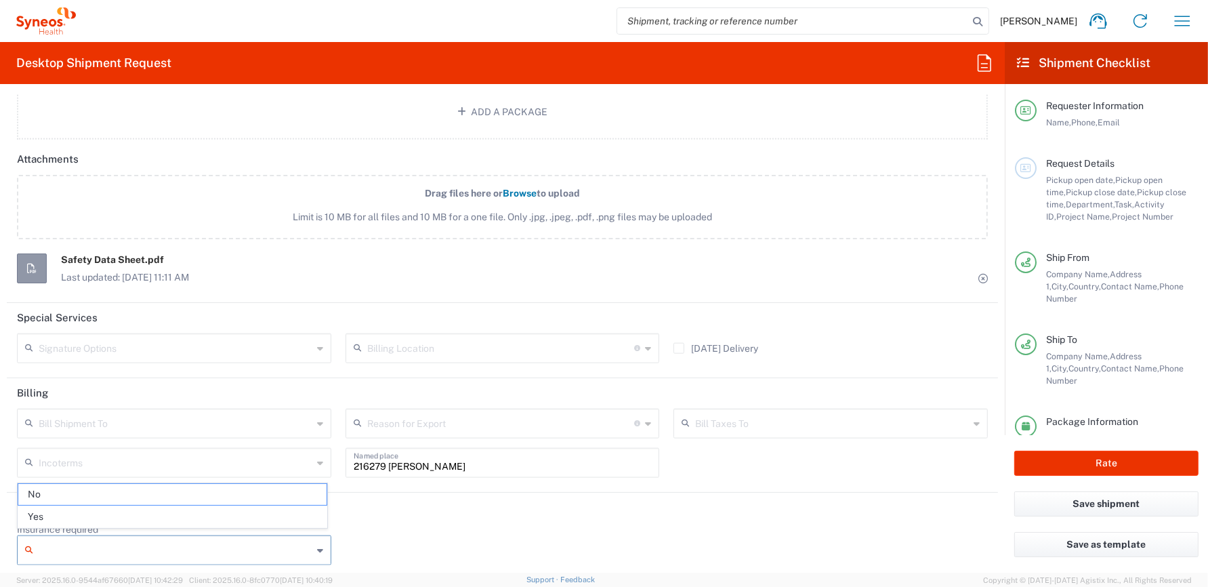
click at [282, 552] on input "Insurance required" at bounding box center [176, 550] width 274 height 22
click at [227, 518] on span "Yes" at bounding box center [172, 516] width 308 height 21
type input "Yes"
click at [417, 539] on input "Insurance Value" at bounding box center [503, 550] width 298 height 22
type input "1000"
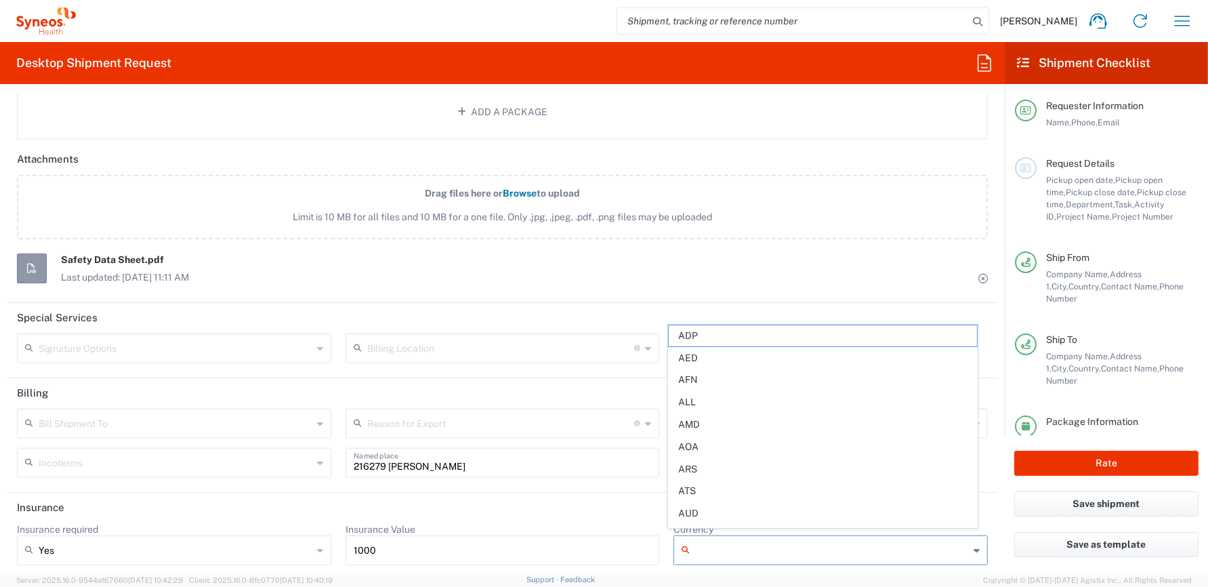
click at [732, 541] on input "Currency" at bounding box center [832, 550] width 274 height 22
click at [704, 516] on span "EUR" at bounding box center [823, 516] width 308 height 21
type input "EUR"
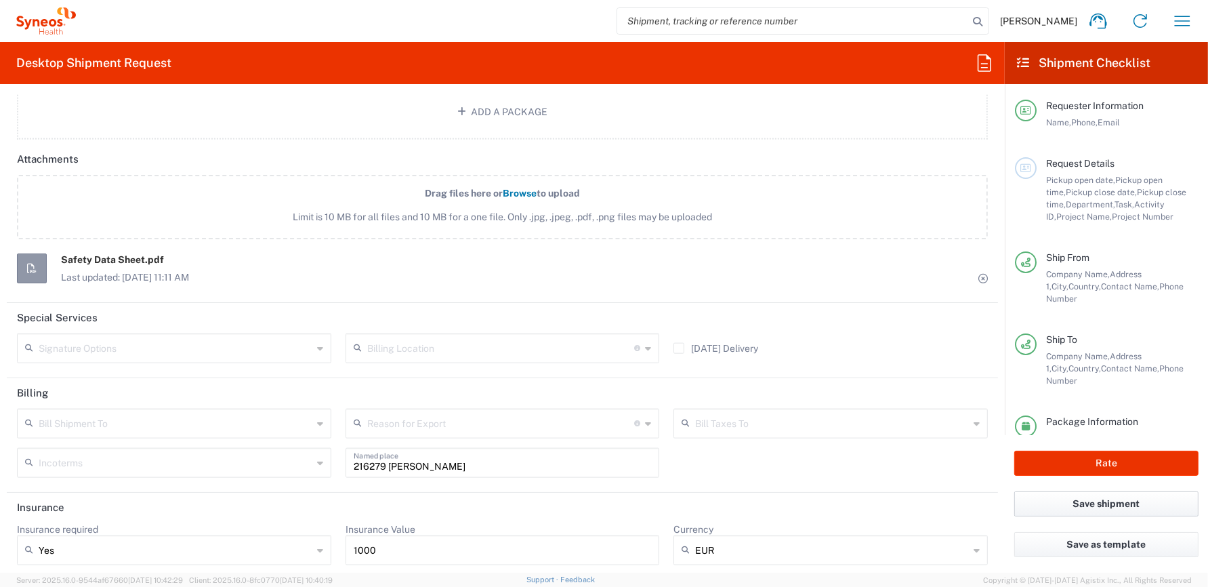
click at [1102, 501] on button "Save shipment" at bounding box center [1106, 503] width 184 height 25
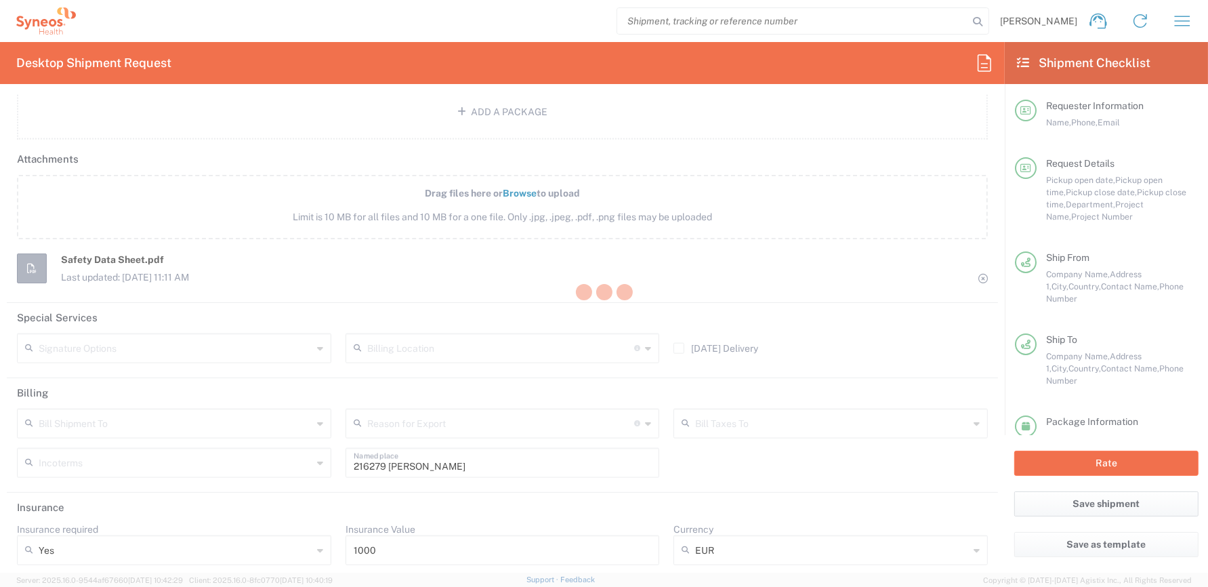
type input "8350 DEPARTMENTAL EXPENSE"
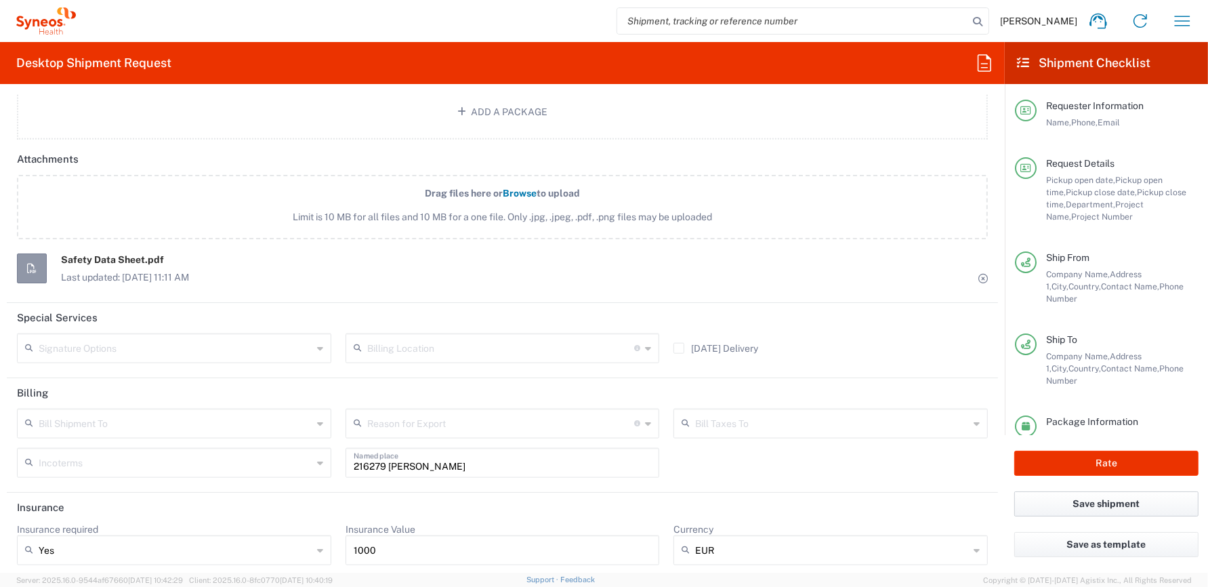
scroll to position [1681, 0]
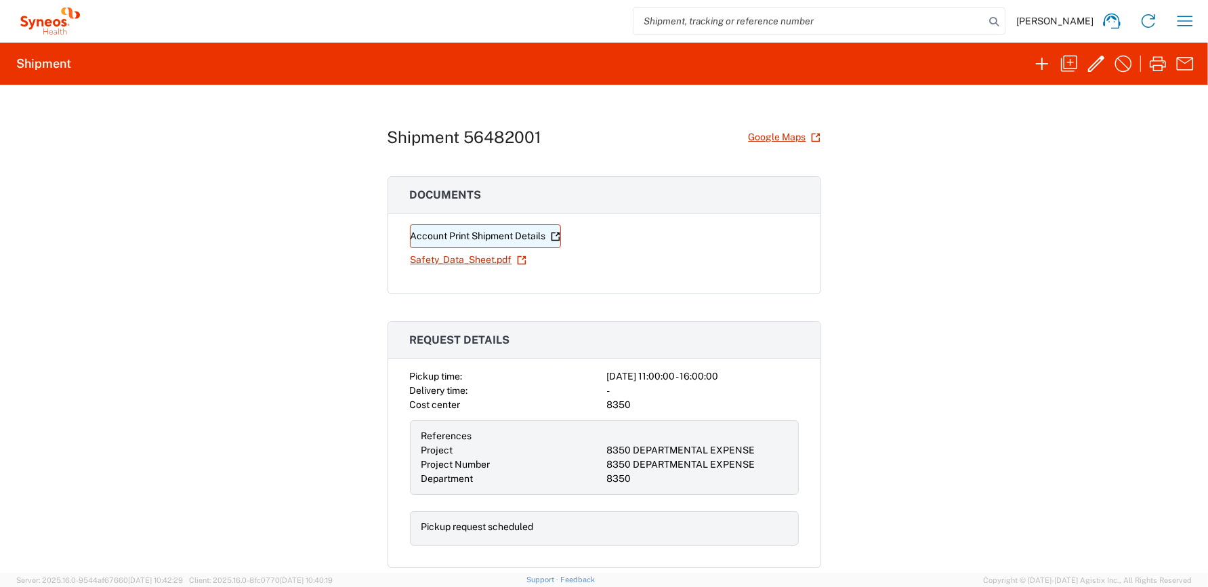
click at [487, 236] on link "Account Print Shipment Details" at bounding box center [485, 236] width 151 height 24
click at [518, 235] on link "Account Print Shipment Details" at bounding box center [485, 236] width 151 height 24
click at [478, 255] on link "Safety_Data_Sheet.pdf" at bounding box center [468, 260] width 117 height 24
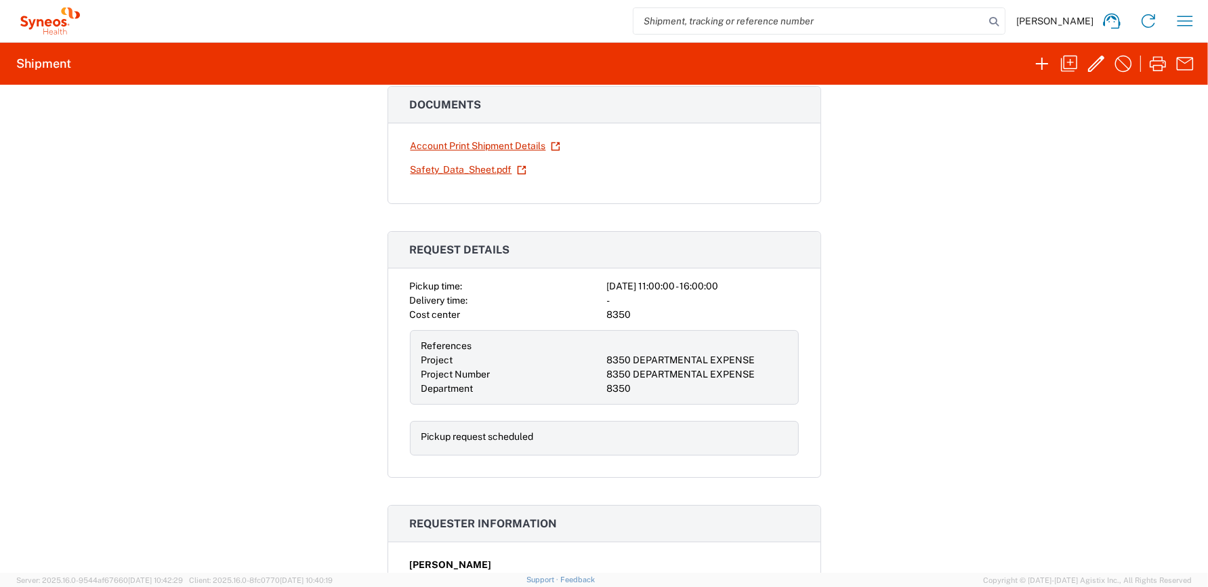
scroll to position [0, 0]
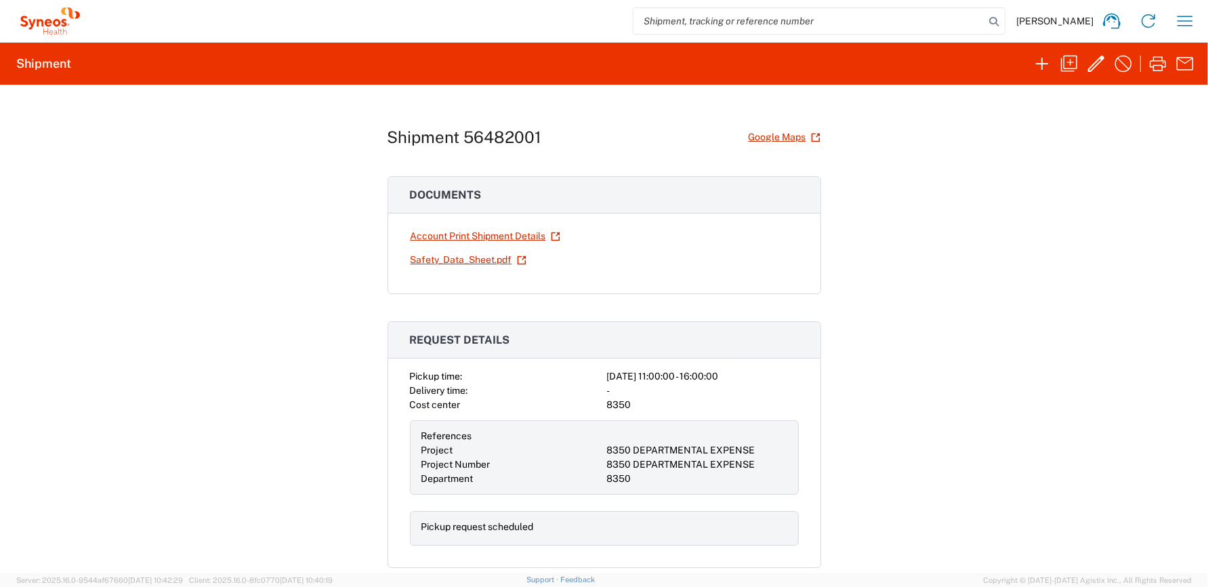
click at [501, 132] on h1 "Shipment 56482001" at bounding box center [465, 137] width 155 height 20
copy h1 "56482001"
click at [1028, 196] on div "Shipment 56482001 Google Maps Documents Account Print Shipment Details Safety_D…" at bounding box center [604, 329] width 1208 height 488
click at [587, 142] on div "Shipment 56482001 Google Maps" at bounding box center [605, 137] width 434 height 24
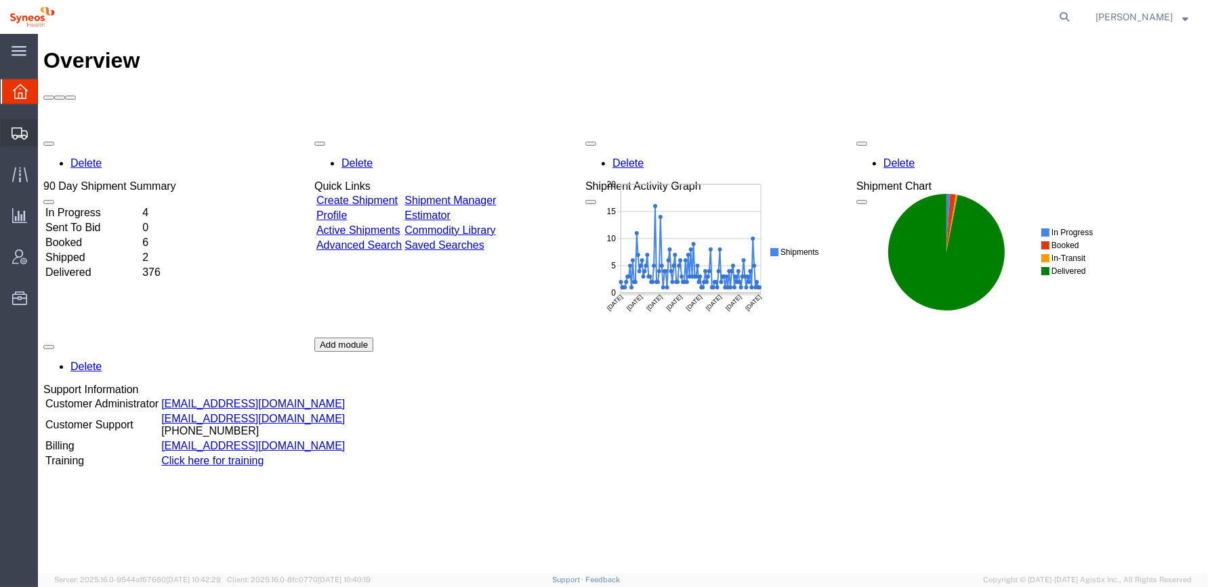
click at [18, 129] on icon at bounding box center [20, 133] width 16 height 12
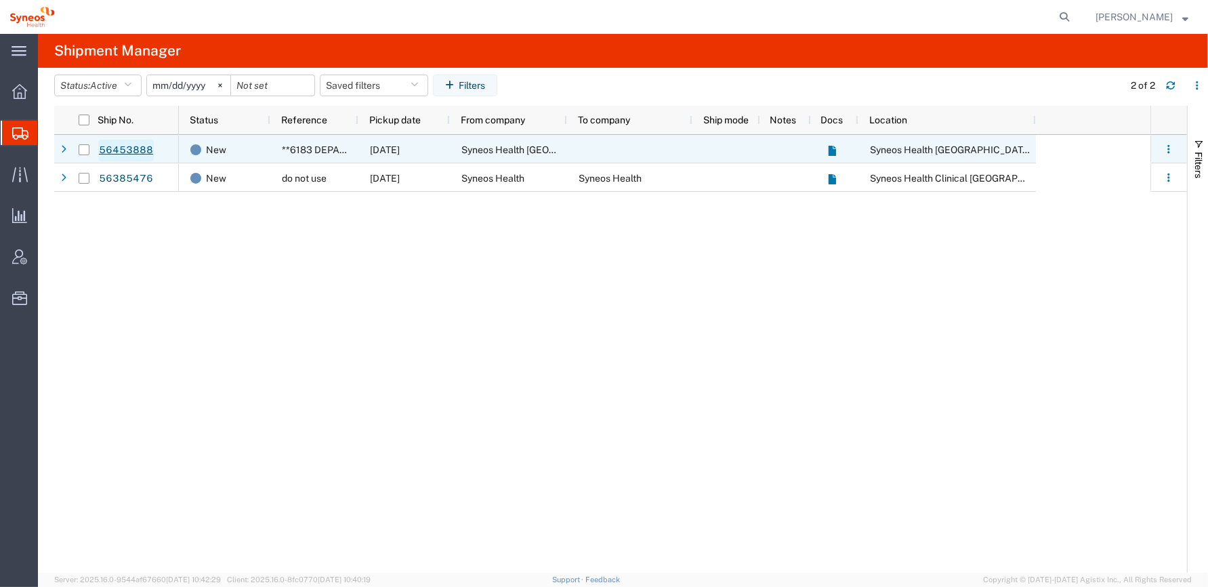
click at [142, 148] on link "56453888" at bounding box center [126, 151] width 56 height 22
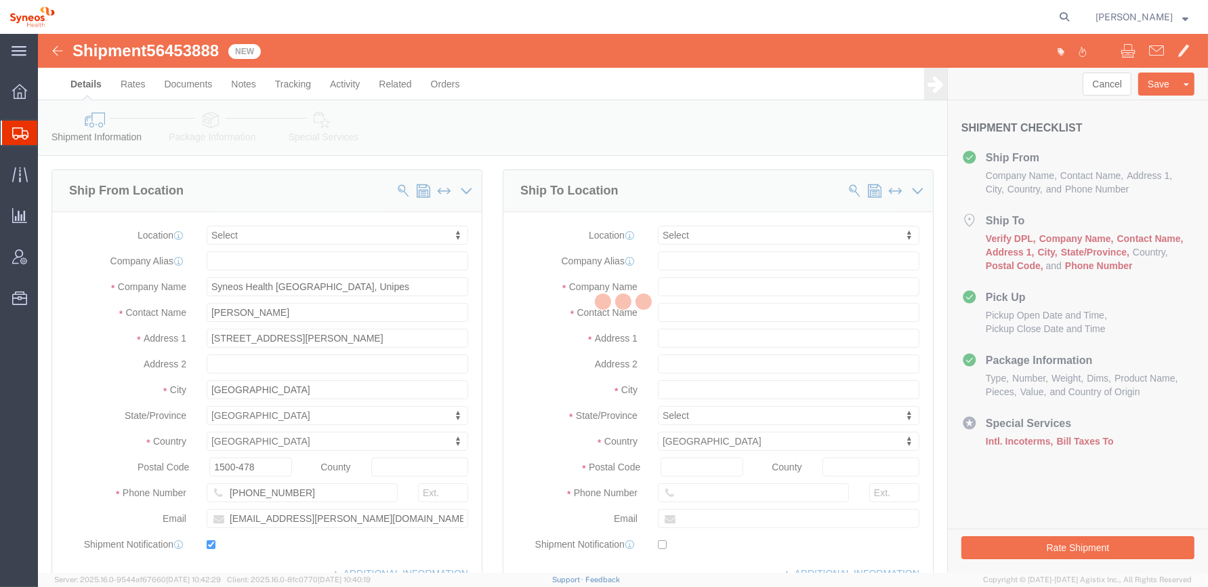
select select
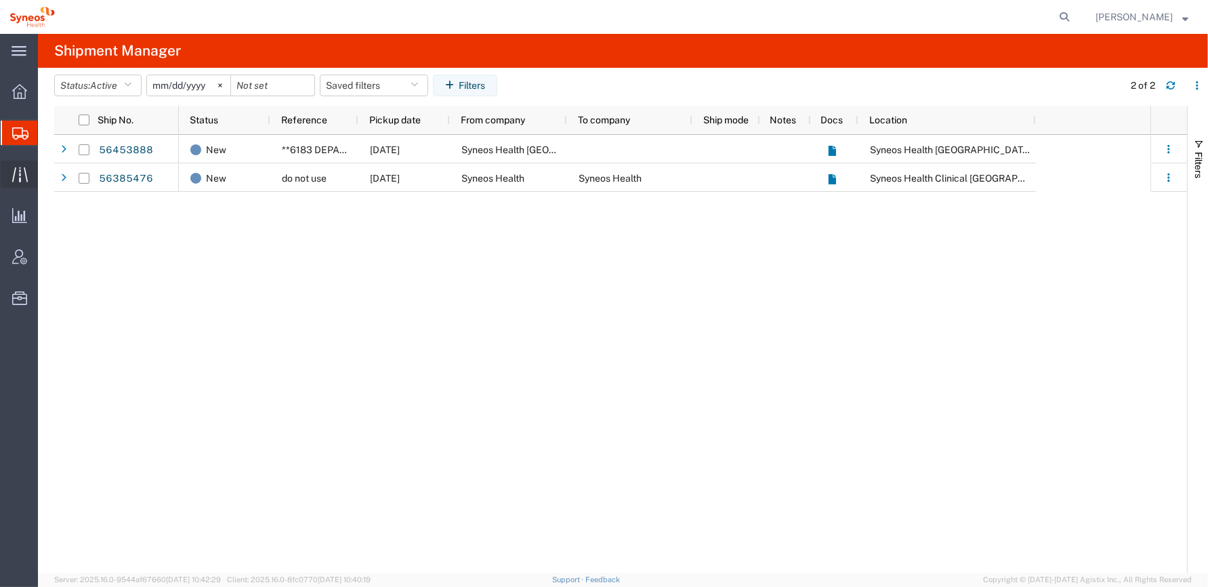
click at [18, 174] on icon at bounding box center [20, 175] width 16 height 16
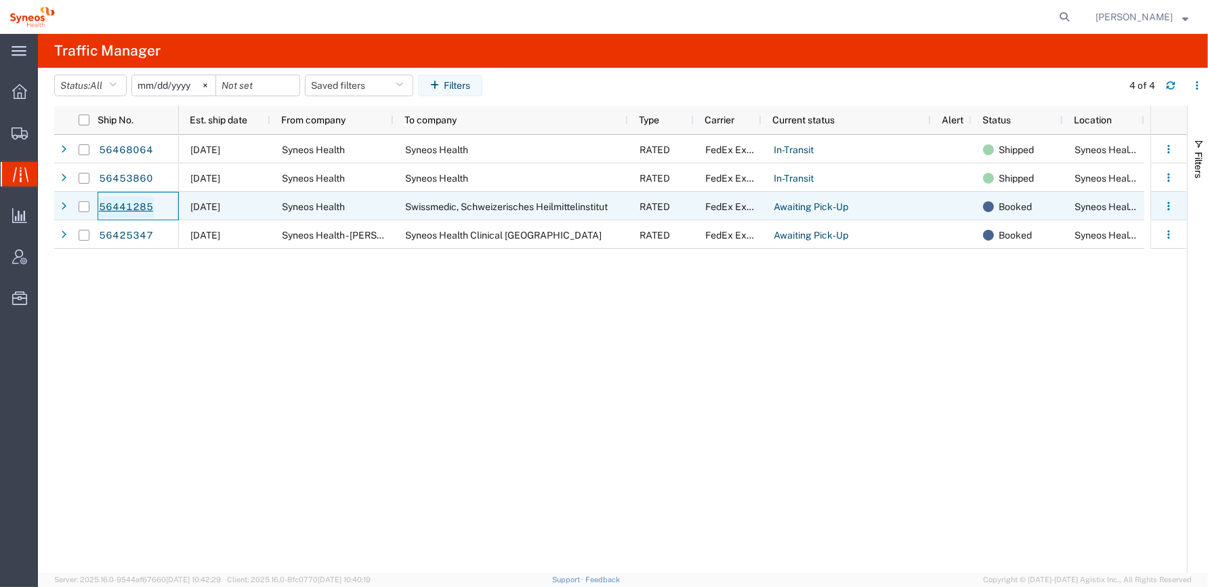
click at [115, 207] on link "56441285" at bounding box center [126, 208] width 56 height 22
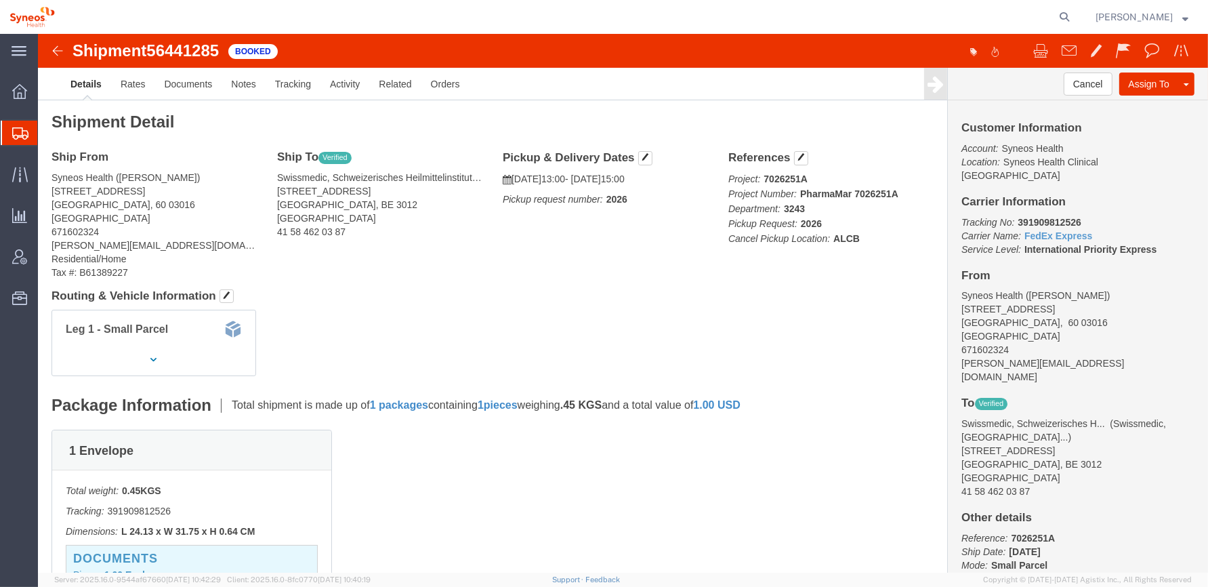
click img
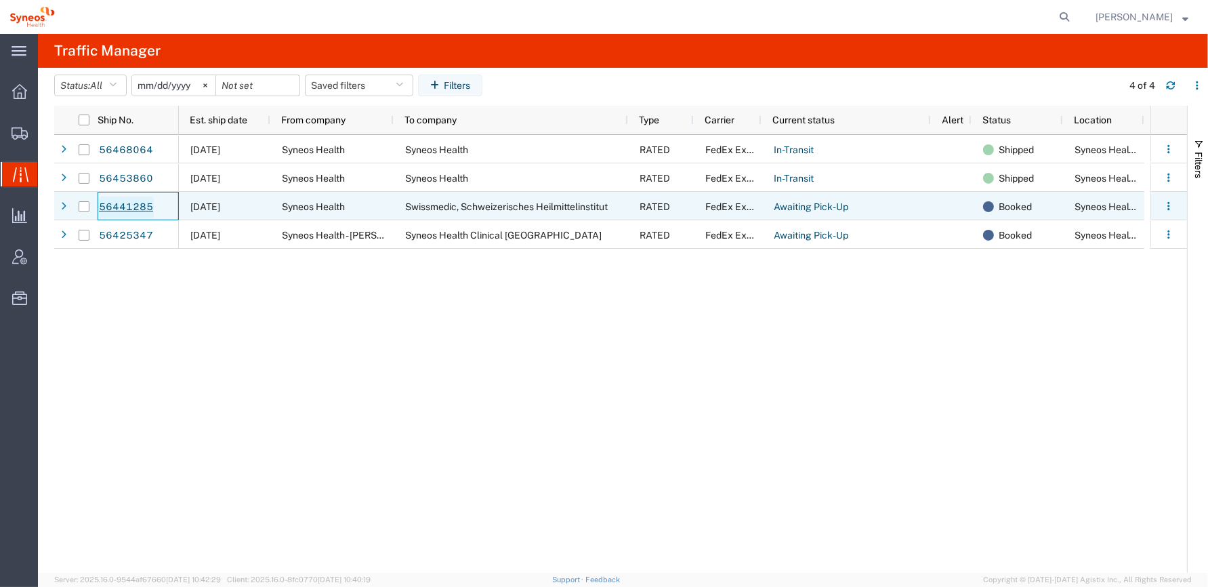
click at [122, 205] on link "56441285" at bounding box center [126, 208] width 56 height 22
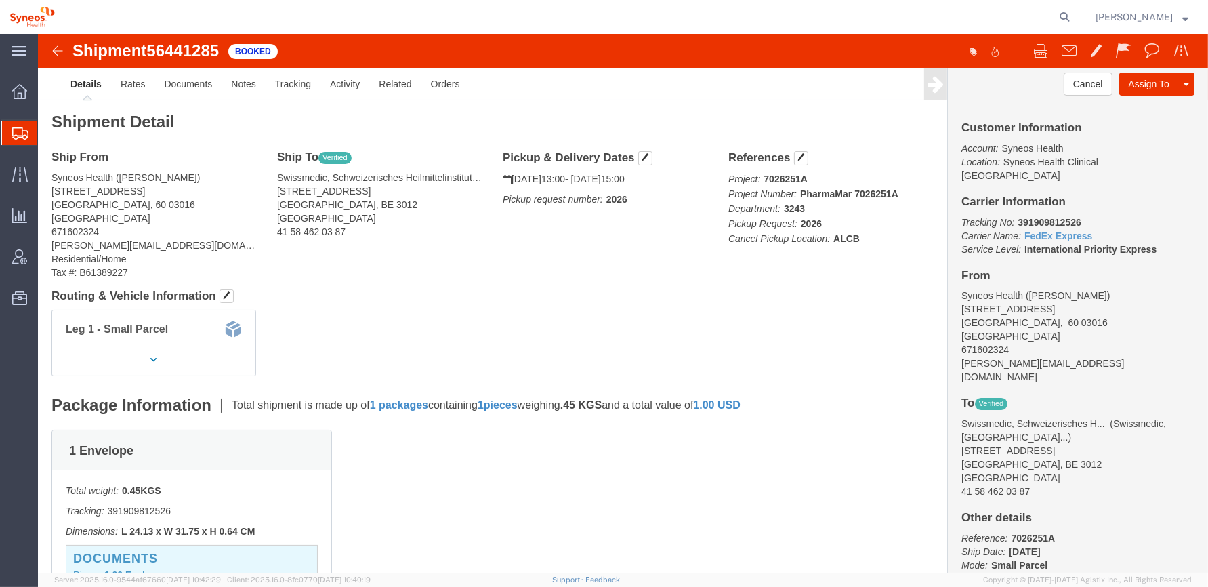
click span "56441285"
copy span "56441285"
drag, startPoint x: 36, startPoint y: 14, endPoint x: 192, endPoint y: 12, distance: 155.9
click div "Shipment 56441285 Booked"
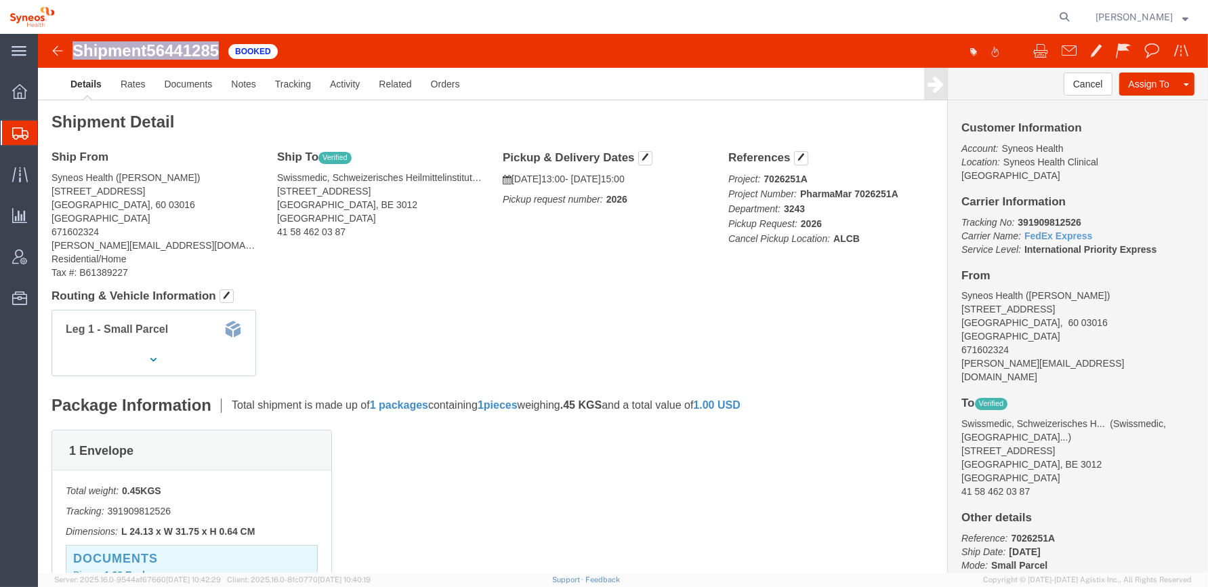
drag, startPoint x: 190, startPoint y: 12, endPoint x: 159, endPoint y: 17, distance: 32.2
copy h1 "Shipment 56441285"
click img
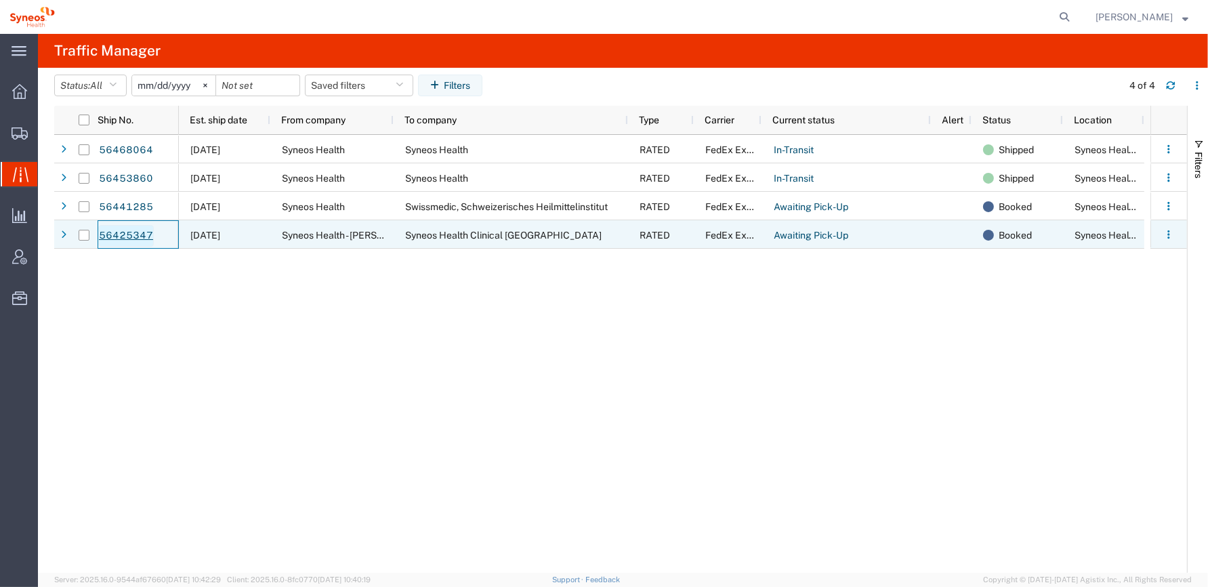
click at [126, 233] on link "56425347" at bounding box center [126, 236] width 56 height 22
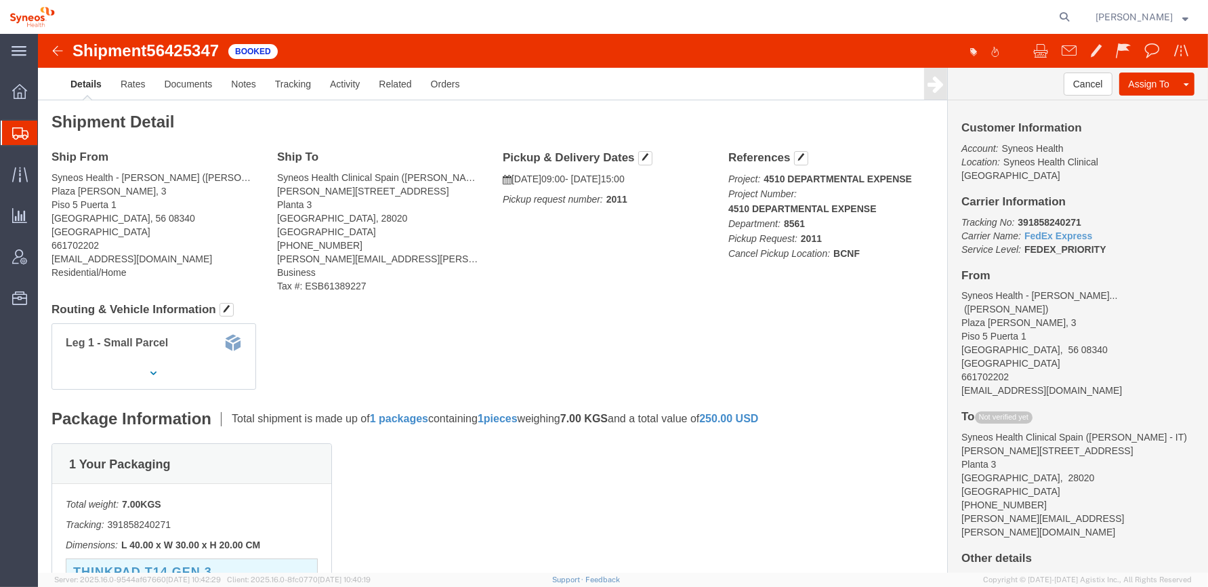
click img
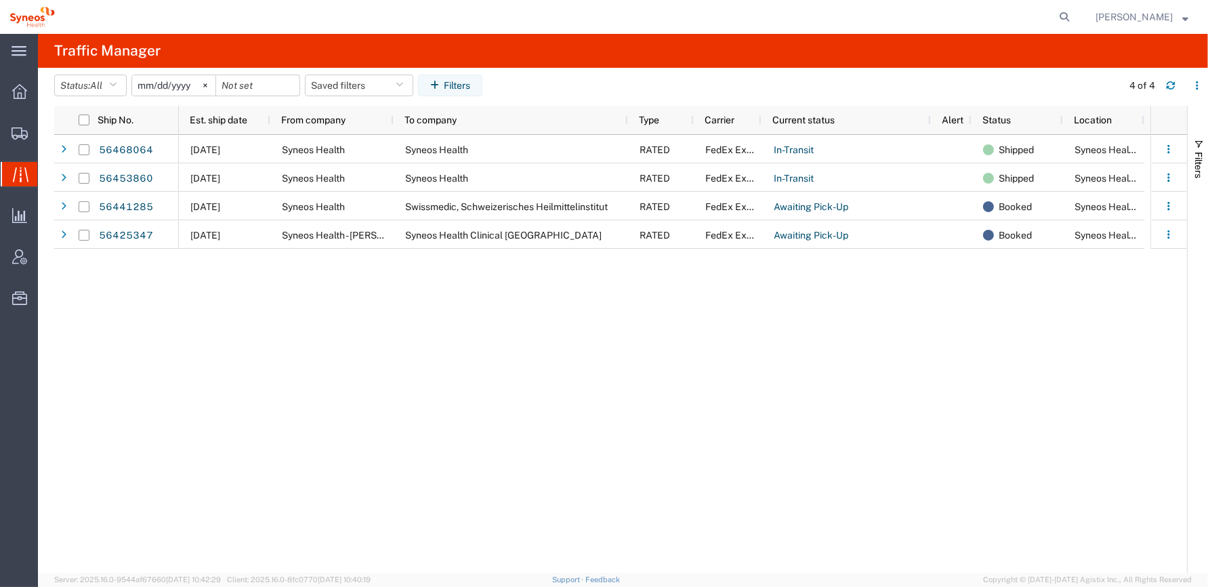
click at [218, 327] on div "08/12/2025 Syneos Health Syneos Health RATED FedEx Express In-Transit Shipped S…" at bounding box center [665, 354] width 972 height 438
click at [22, 178] on icon at bounding box center [21, 175] width 16 height 16
click at [19, 131] on icon at bounding box center [20, 133] width 16 height 12
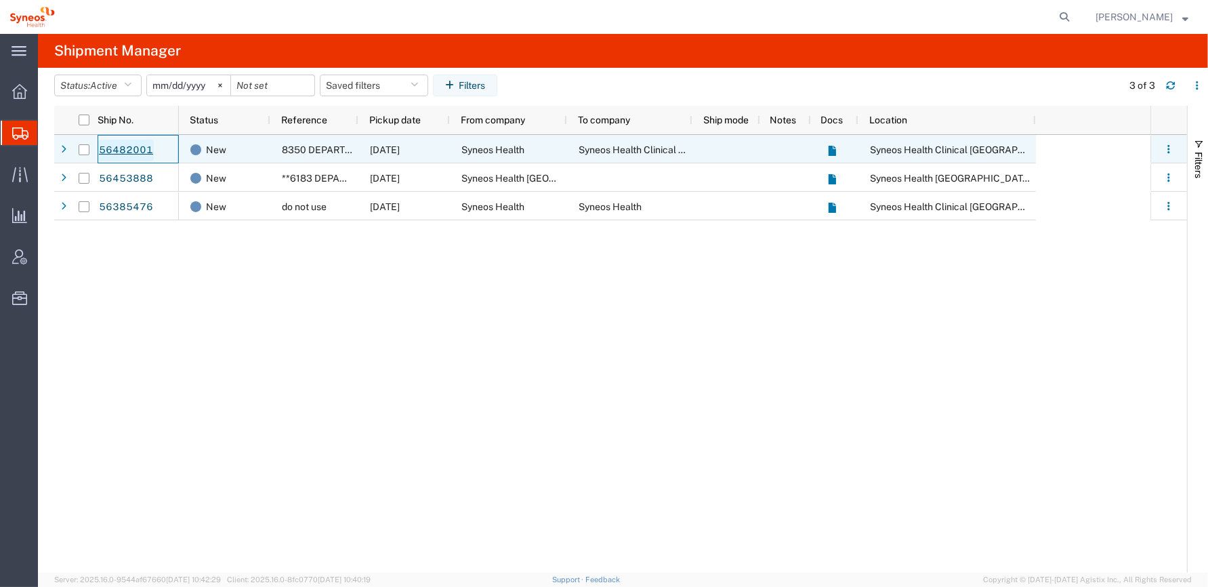
click at [132, 147] on link "56482001" at bounding box center [126, 151] width 56 height 22
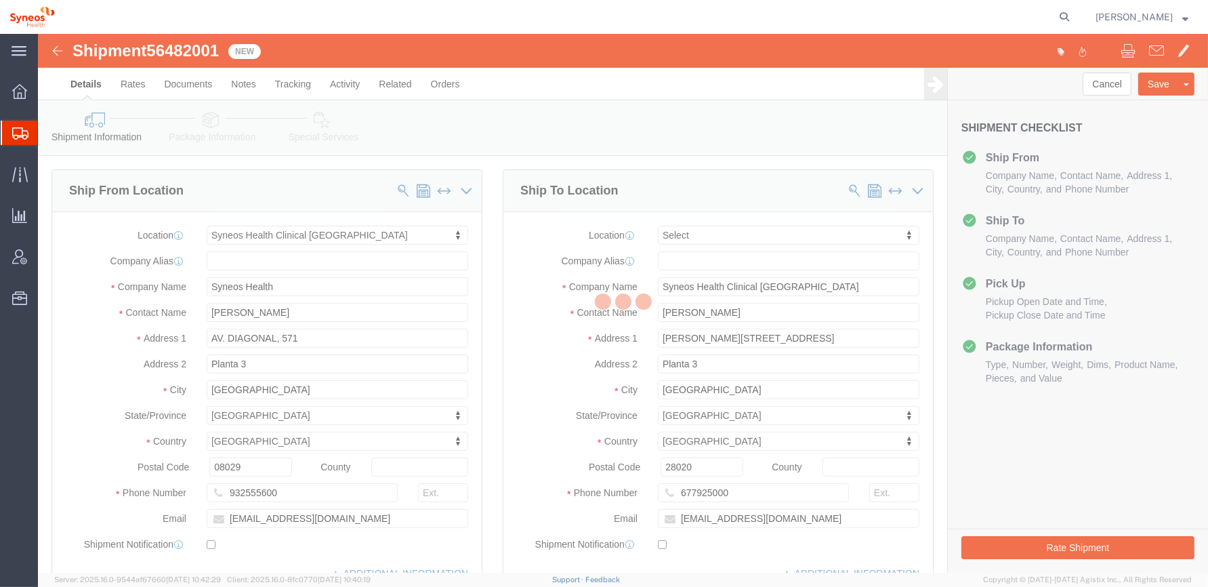
select select "48900"
select select
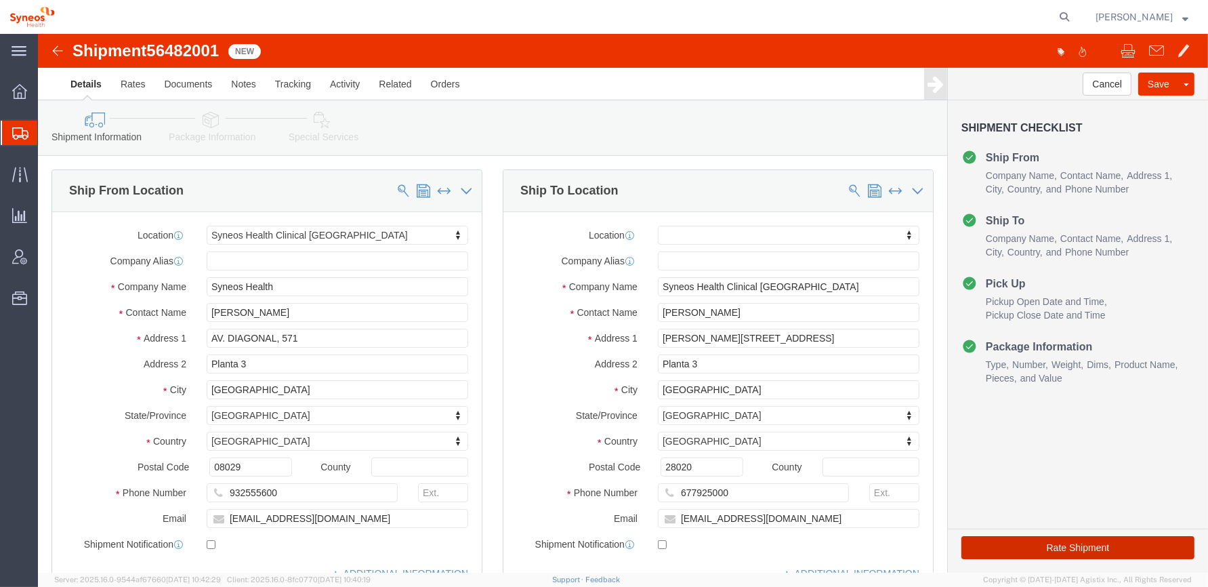
click button "Rate Shipment"
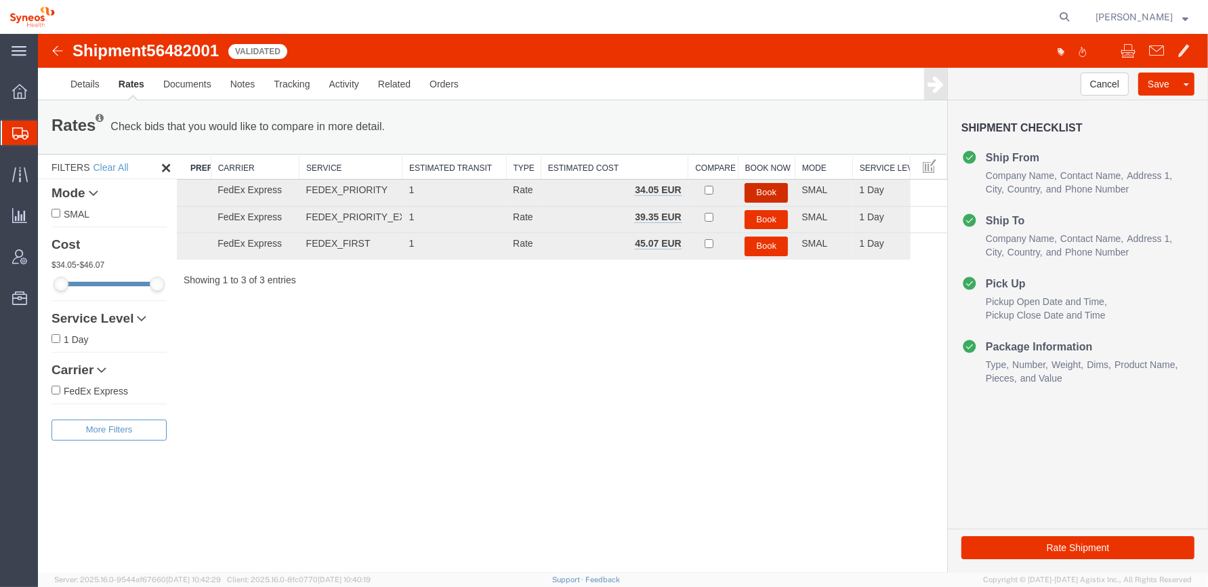
click at [769, 190] on button "Book" at bounding box center [766, 193] width 43 height 20
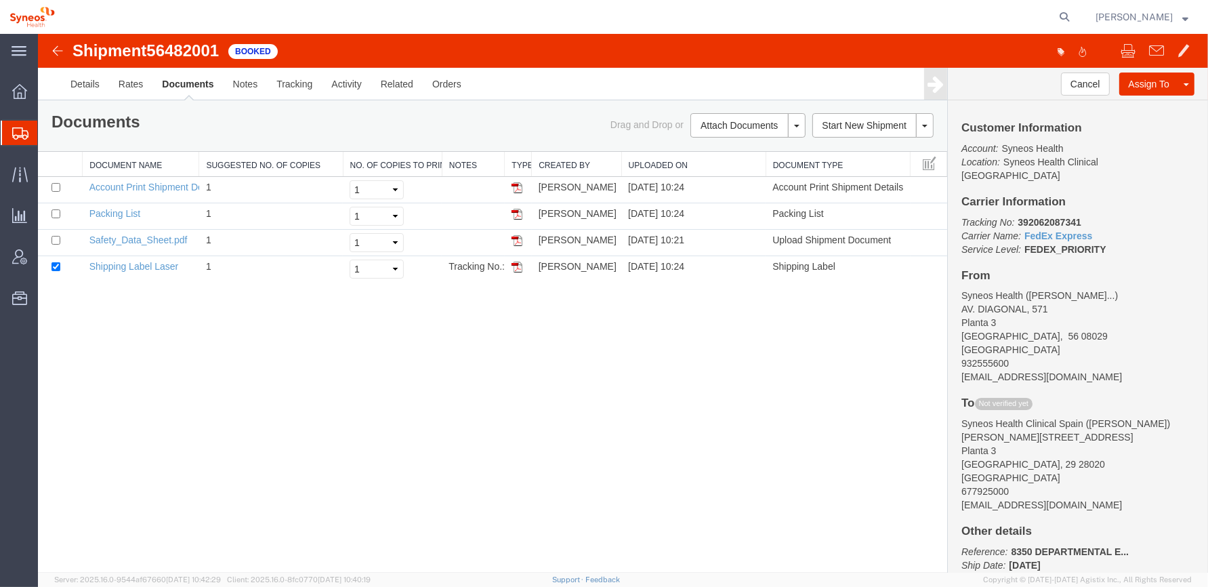
drag, startPoint x: 520, startPoint y: 266, endPoint x: 637, endPoint y: 314, distance: 127.0
click at [520, 266] on img at bounding box center [517, 267] width 11 height 11
click at [16, 173] on icon at bounding box center [20, 175] width 16 height 16
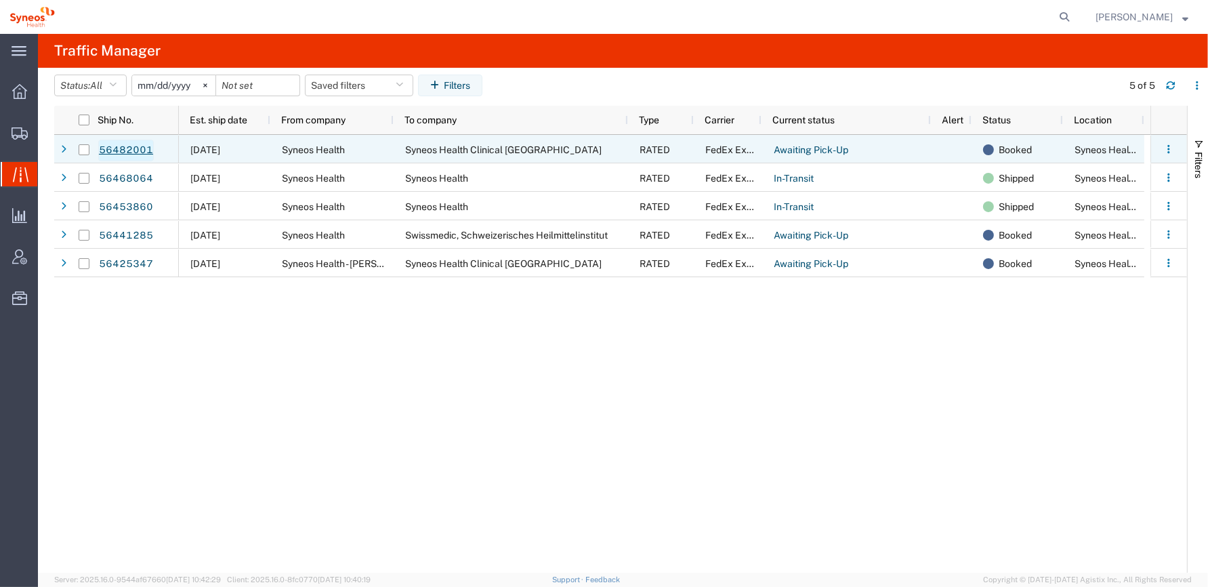
click at [126, 148] on link "56482001" at bounding box center [126, 151] width 56 height 22
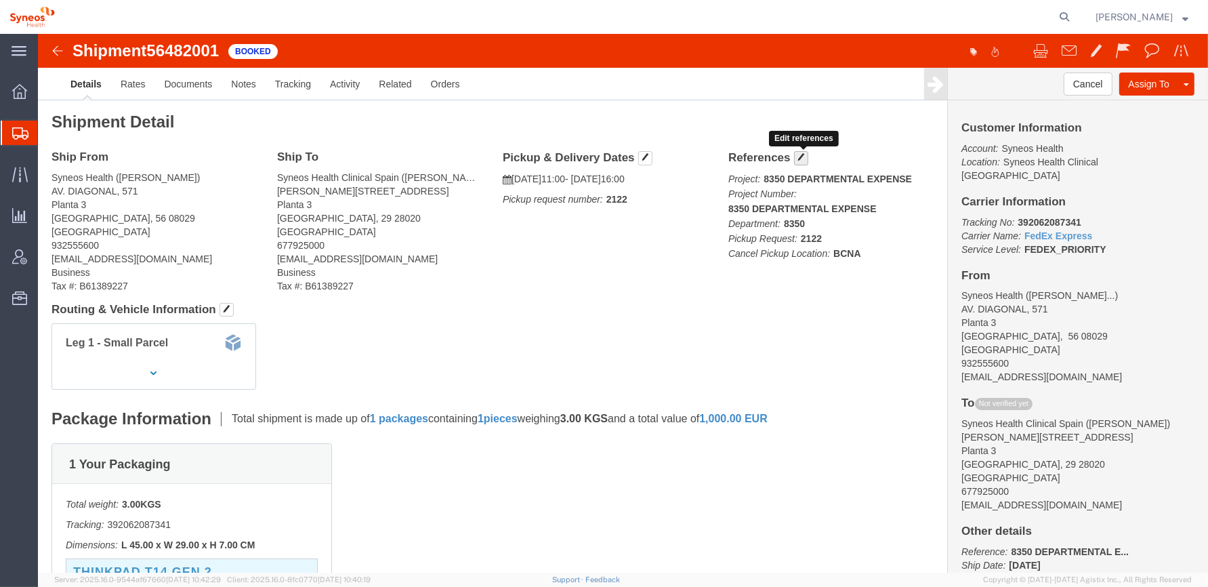
click span "button"
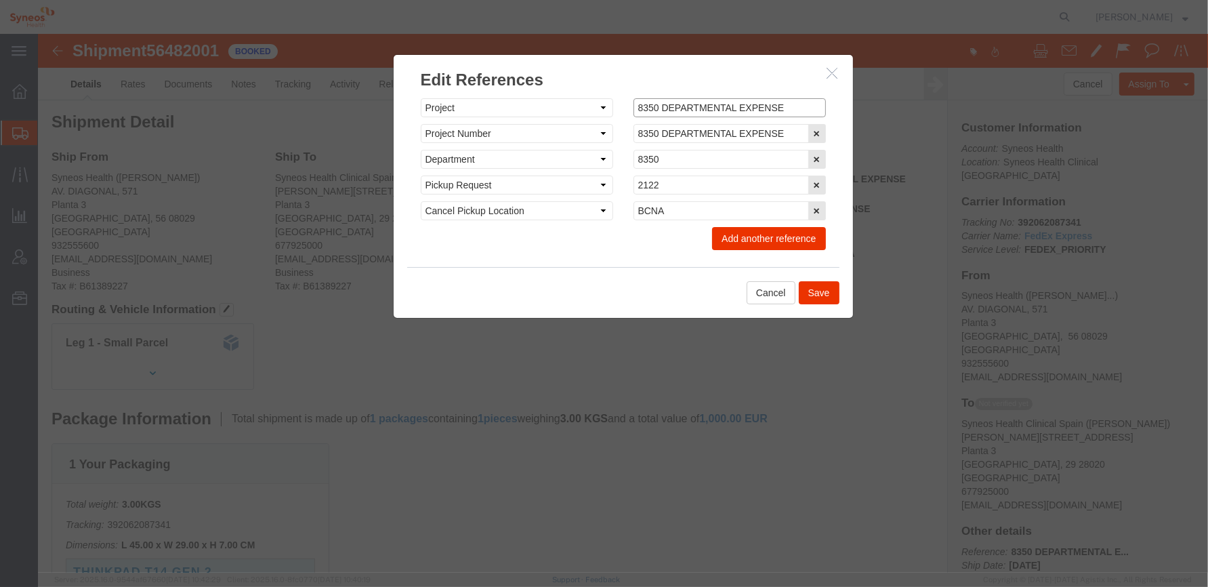
click input "8350 DEPARTMENTAL EXPENSE"
type input "4510 DEPARTMENTAL EXPENSE"
click input "8350 DEPARTMENTAL EXPENSE"
type input "4510 DEPARTMENTAL EXPENSE"
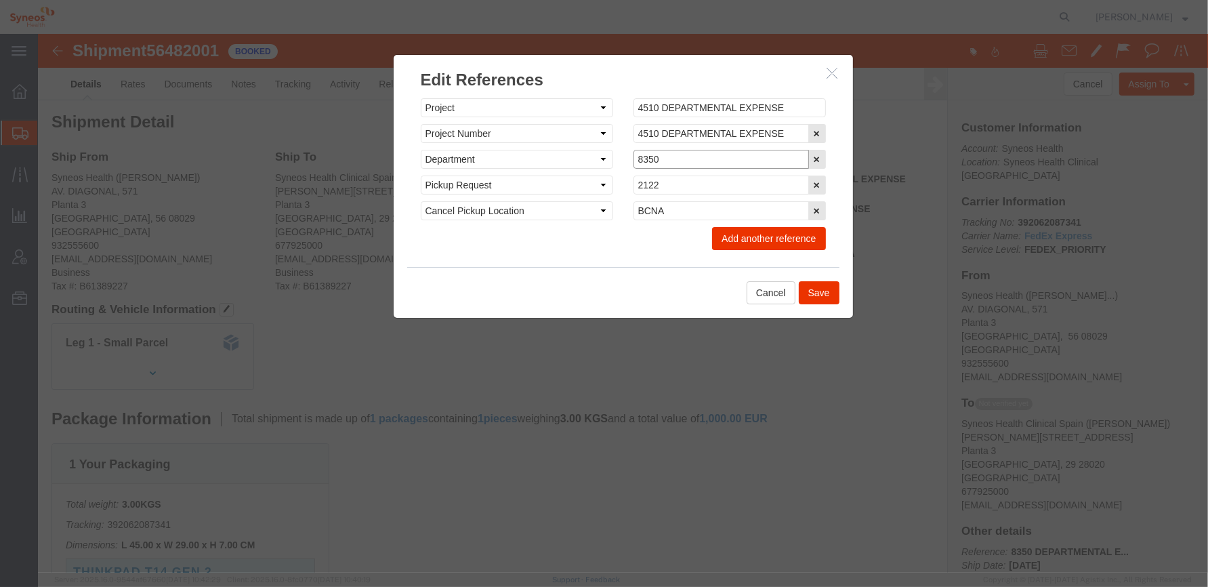
click input "8350"
type input "8"
type input "4510"
click button "Save"
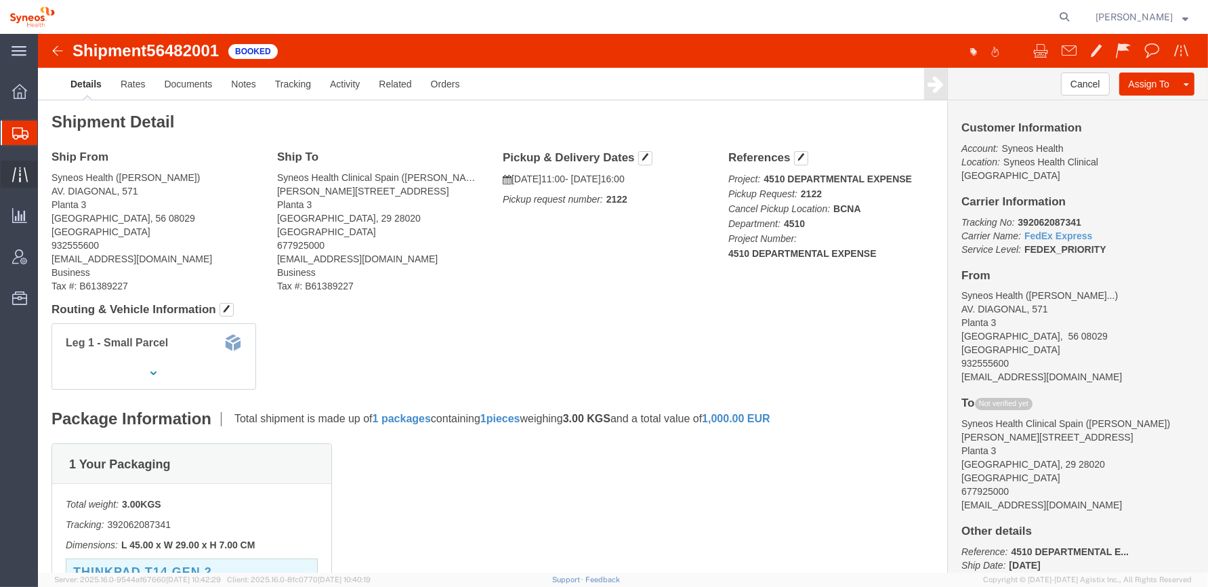
click at [20, 170] on icon at bounding box center [20, 175] width 16 height 16
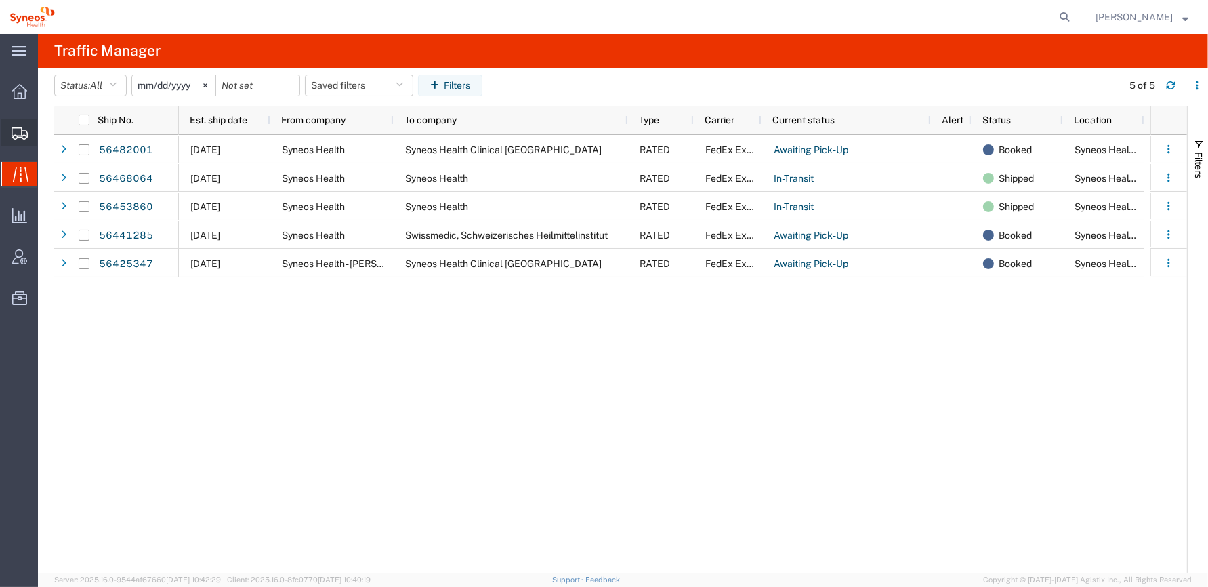
click at [15, 132] on icon at bounding box center [20, 133] width 16 height 12
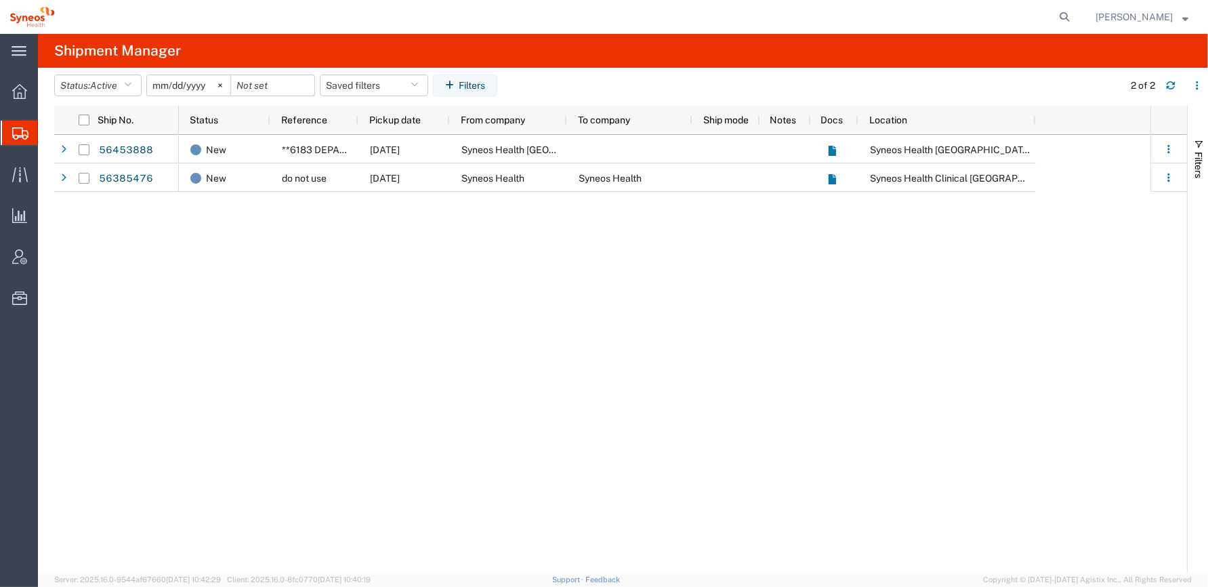
click at [345, 266] on div "New **6183 DEPARTMENTAL EXPENSE 08/19/2025 Syneos Health Portugal, Unipes Syneo…" at bounding box center [665, 354] width 972 height 438
